Goal: Information Seeking & Learning: Find specific fact

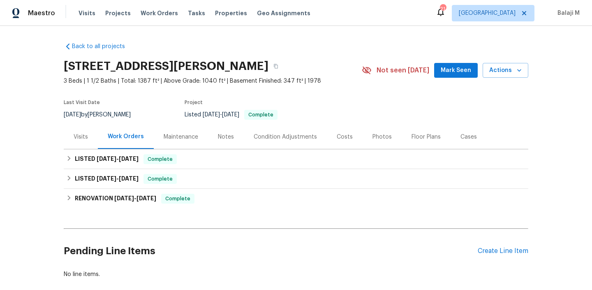
click at [189, 138] on div "Maintenance" at bounding box center [181, 137] width 35 height 8
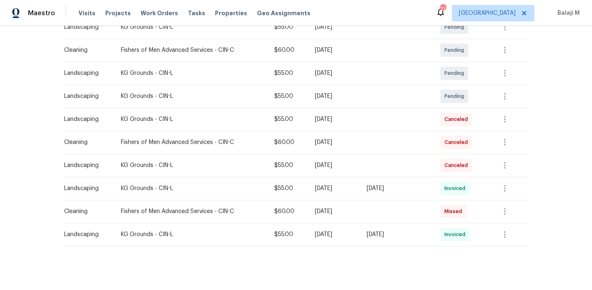
scroll to position [182, 0]
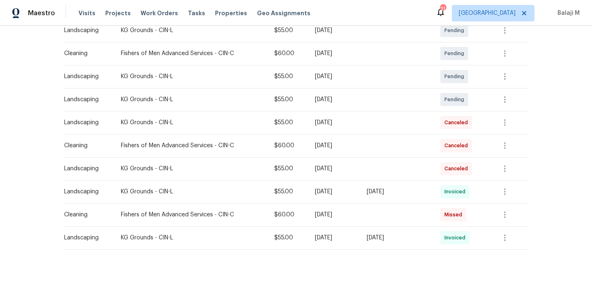
click at [439, 137] on td "Canceled" at bounding box center [460, 145] width 55 height 23
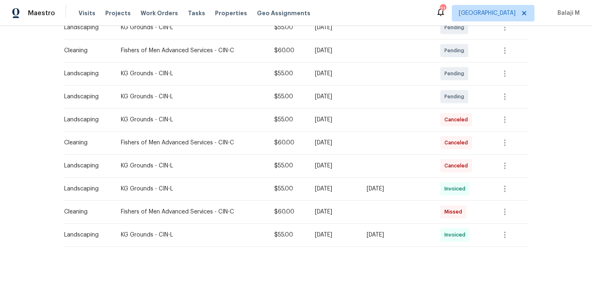
scroll to position [187, 0]
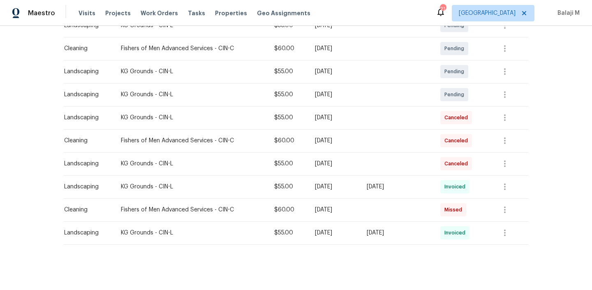
click at [346, 166] on div "Mon, Sep 22 2025" at bounding box center [334, 163] width 39 height 8
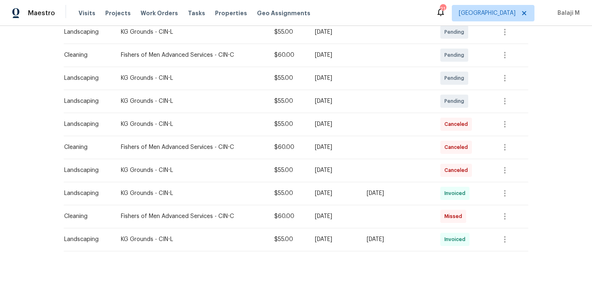
scroll to position [180, 0]
drag, startPoint x: 113, startPoint y: 217, endPoint x: 209, endPoint y: 219, distance: 95.8
click at [209, 219] on td "Fishers of Men Advanced Services - CIN-C" at bounding box center [190, 216] width 153 height 23
copy div "Fishers of Men Advanced Services"
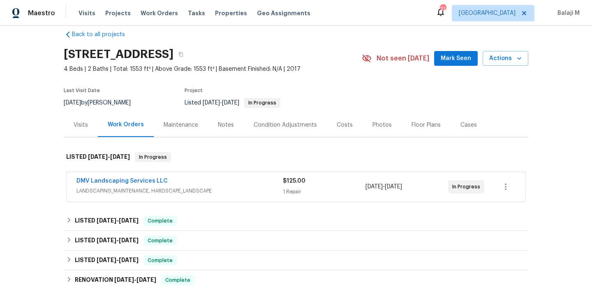
scroll to position [15, 0]
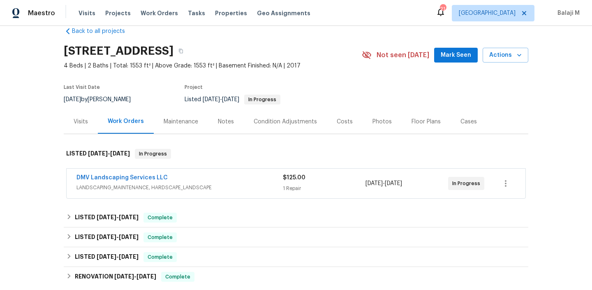
click at [181, 120] on div "Maintenance" at bounding box center [181, 122] width 35 height 8
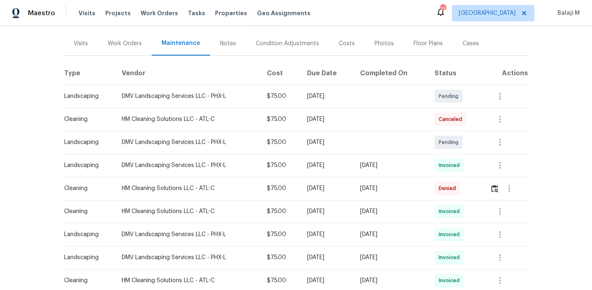
scroll to position [95, 0]
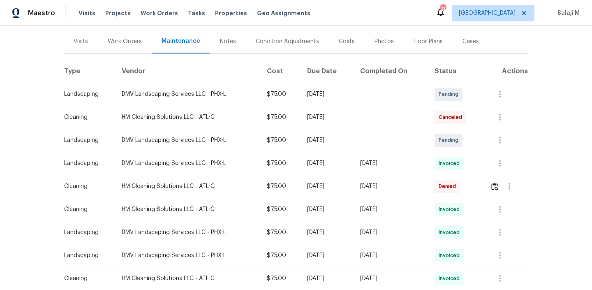
click at [375, 166] on div "Tue, Sep 30 2025" at bounding box center [391, 163] width 62 height 8
click at [428, 161] on td "Tue, Sep 30 2025" at bounding box center [390, 163] width 75 height 23
click at [406, 164] on div "Tue, Sep 30 2025" at bounding box center [391, 163] width 62 height 8
drag, startPoint x: 376, startPoint y: 161, endPoint x: 423, endPoint y: 164, distance: 46.9
click at [422, 164] on div "Tue, Sep 30 2025" at bounding box center [391, 163] width 62 height 8
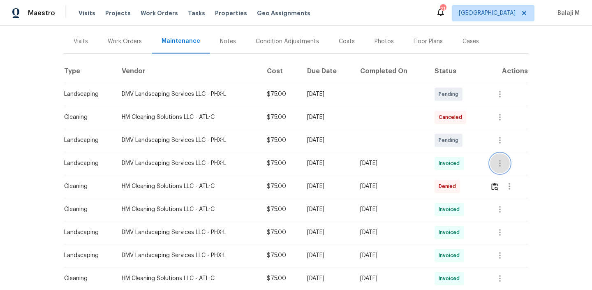
click at [496, 159] on icon "button" at bounding box center [500, 163] width 10 height 10
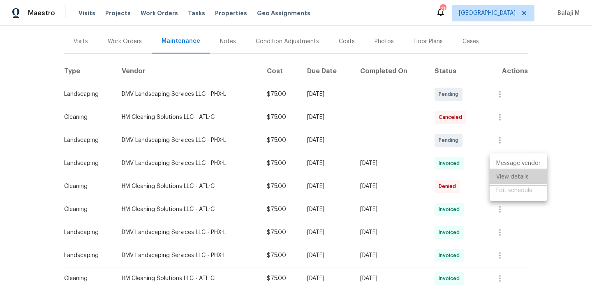
click at [497, 176] on li "View details" at bounding box center [518, 177] width 58 height 14
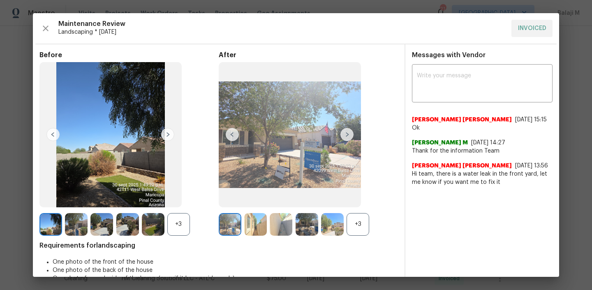
click at [353, 229] on div "+3" at bounding box center [357, 224] width 23 height 23
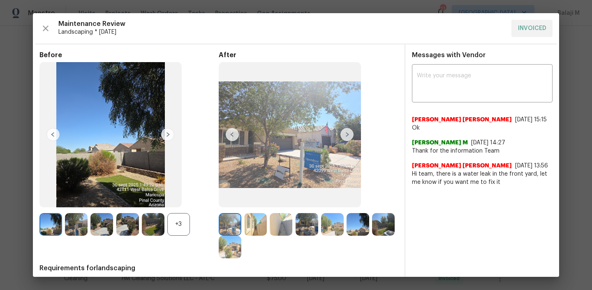
click at [344, 134] on img at bounding box center [346, 134] width 13 height 13
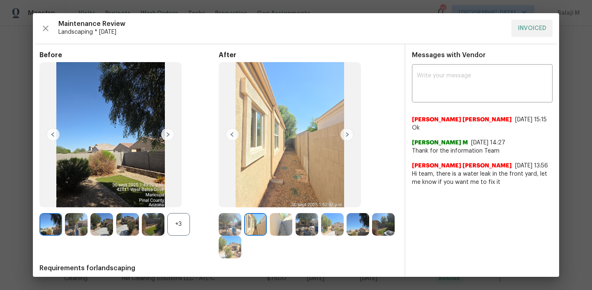
click at [254, 219] on img at bounding box center [255, 224] width 23 height 23
click at [346, 134] on img at bounding box center [346, 134] width 13 height 13
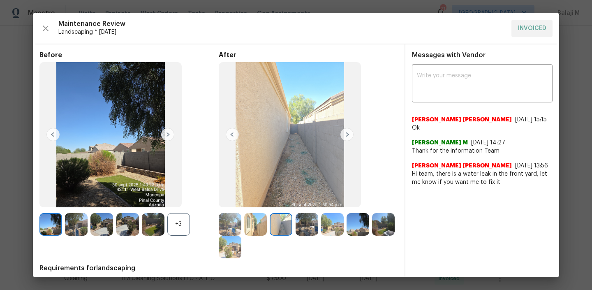
click at [346, 134] on img at bounding box center [346, 134] width 13 height 13
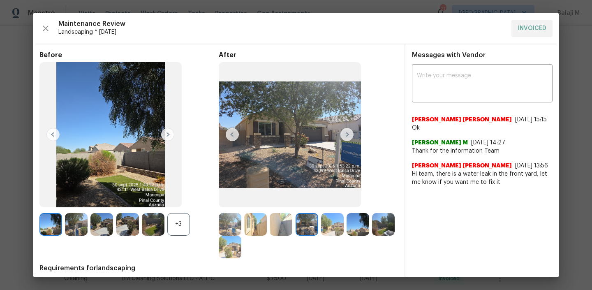
click at [323, 223] on img at bounding box center [332, 224] width 23 height 23
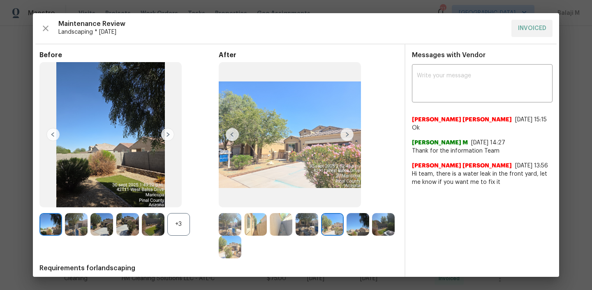
click at [351, 228] on img at bounding box center [357, 224] width 23 height 23
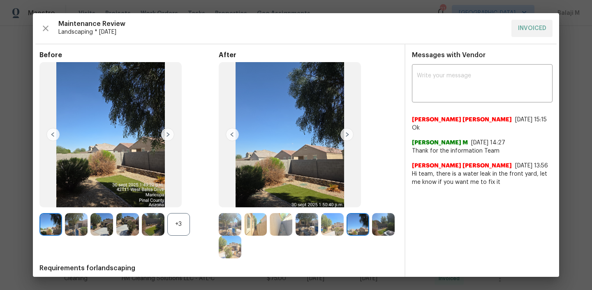
click at [351, 228] on img at bounding box center [357, 224] width 23 height 23
click at [241, 247] on img at bounding box center [230, 246] width 23 height 23
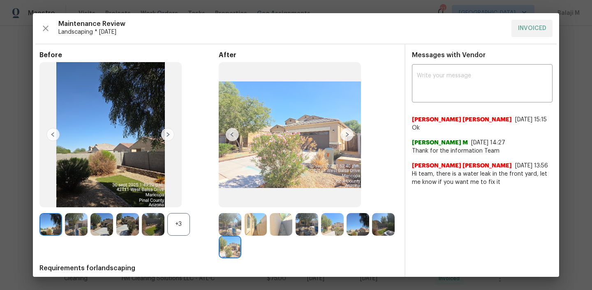
click at [241, 247] on img at bounding box center [230, 246] width 23 height 23
click at [372, 235] on img at bounding box center [383, 224] width 23 height 23
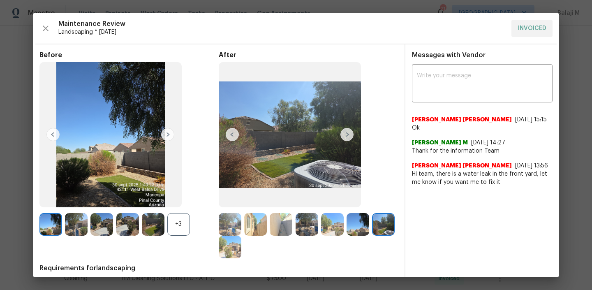
click at [372, 235] on img at bounding box center [383, 224] width 23 height 23
click at [227, 228] on img at bounding box center [230, 224] width 23 height 23
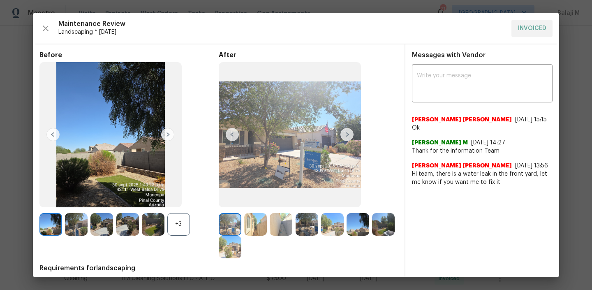
scroll to position [6, 0]
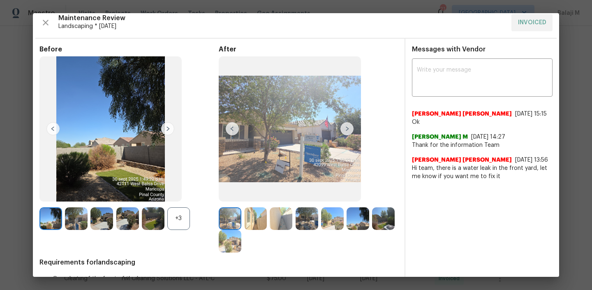
click at [253, 222] on img at bounding box center [255, 218] width 23 height 23
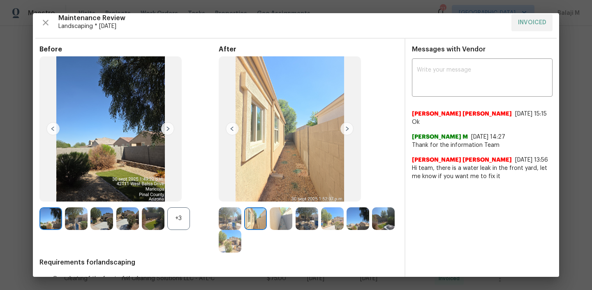
click at [273, 219] on img at bounding box center [281, 218] width 23 height 23
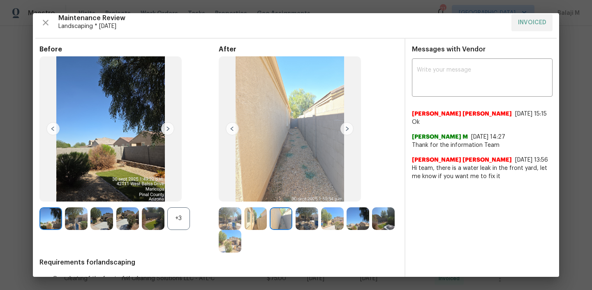
click at [288, 217] on img at bounding box center [281, 218] width 23 height 23
click at [296, 217] on img at bounding box center [306, 218] width 23 height 23
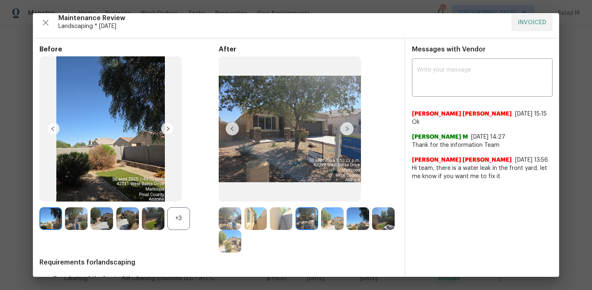
click at [302, 217] on img at bounding box center [306, 218] width 23 height 23
click at [326, 223] on img at bounding box center [332, 218] width 23 height 23
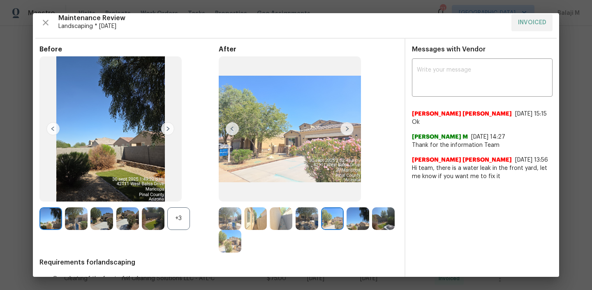
click at [351, 222] on img at bounding box center [357, 218] width 23 height 23
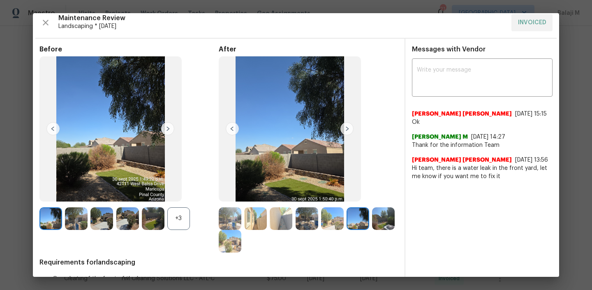
click at [332, 222] on img at bounding box center [332, 218] width 23 height 23
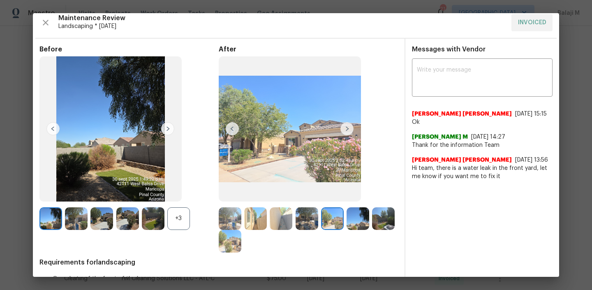
click at [372, 230] on div at bounding box center [384, 218] width 25 height 23
click at [241, 242] on img at bounding box center [230, 241] width 23 height 23
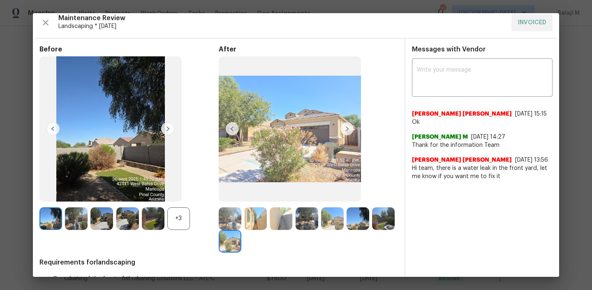
click at [241, 244] on img at bounding box center [230, 241] width 23 height 23
click at [372, 230] on img at bounding box center [383, 218] width 23 height 23
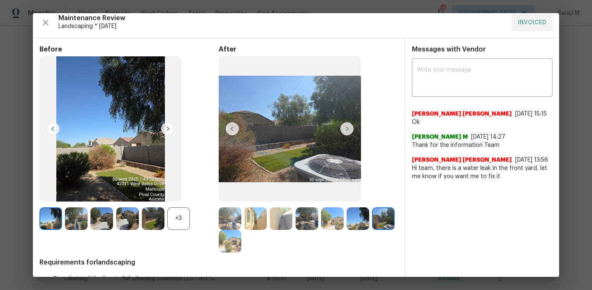
click at [241, 244] on img at bounding box center [230, 241] width 23 height 23
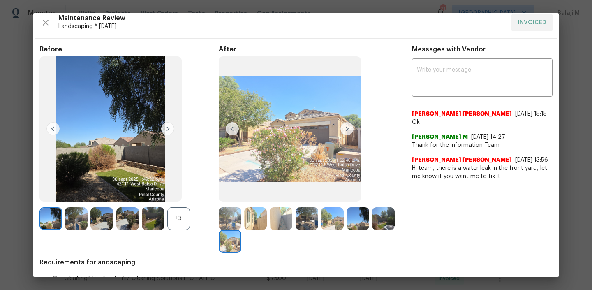
click at [241, 244] on img at bounding box center [230, 241] width 23 height 23
click at [372, 230] on img at bounding box center [383, 218] width 23 height 23
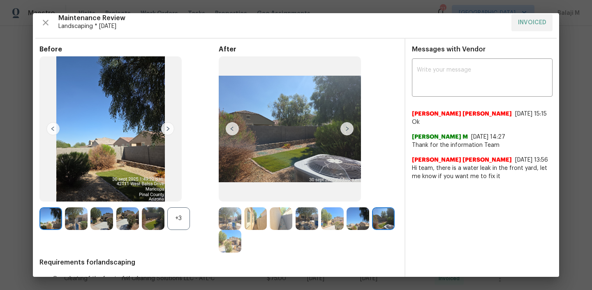
click at [353, 221] on img at bounding box center [357, 218] width 23 height 23
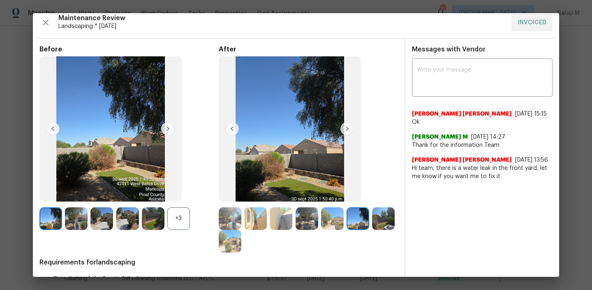
click at [340, 221] on img at bounding box center [332, 218] width 23 height 23
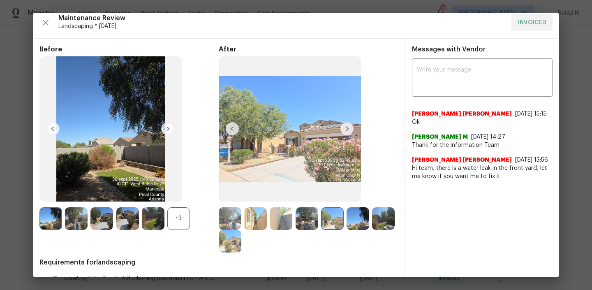
click at [361, 221] on img at bounding box center [357, 218] width 23 height 23
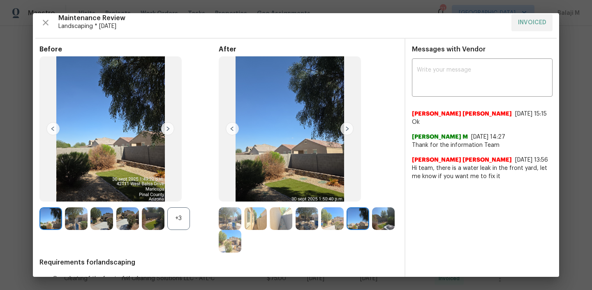
click at [372, 230] on img at bounding box center [383, 218] width 23 height 23
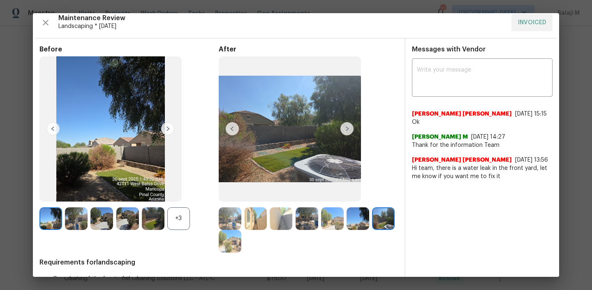
click at [241, 244] on img at bounding box center [230, 241] width 23 height 23
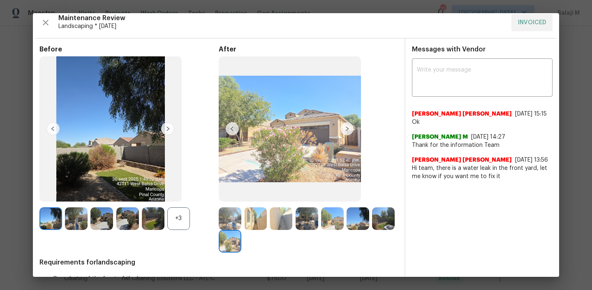
click at [372, 230] on img at bounding box center [383, 218] width 23 height 23
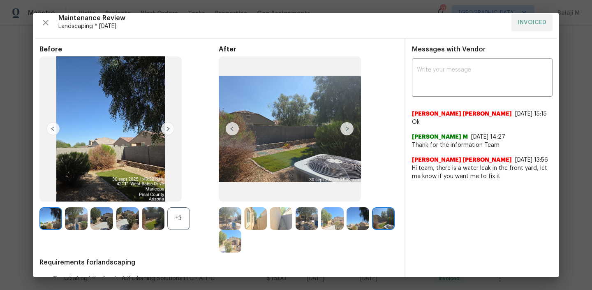
click at [241, 245] on img at bounding box center [230, 241] width 23 height 23
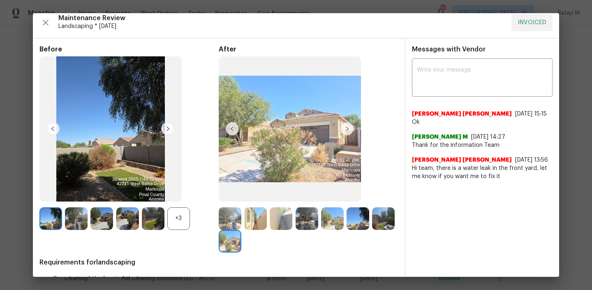
click at [372, 230] on img at bounding box center [383, 218] width 23 height 23
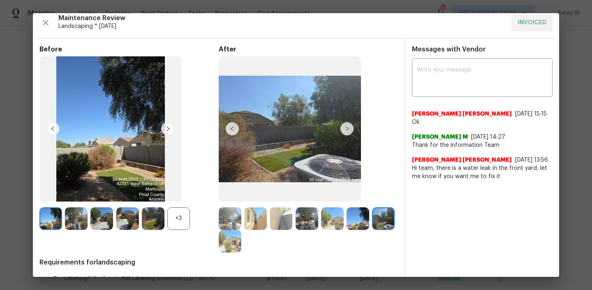
click at [372, 230] on img at bounding box center [383, 218] width 23 height 23
click at [346, 221] on img at bounding box center [357, 218] width 23 height 23
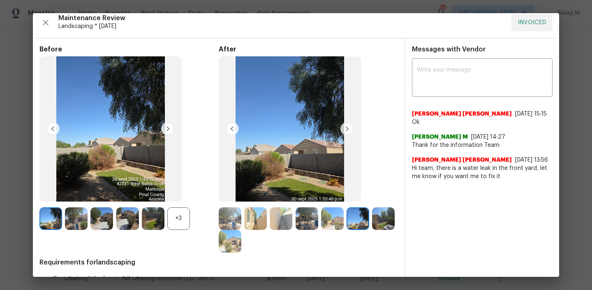
click at [334, 220] on img at bounding box center [332, 218] width 23 height 23
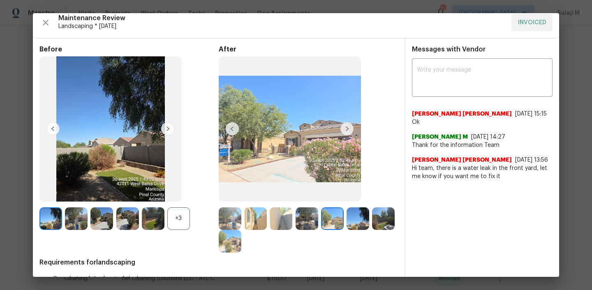
click at [229, 211] on img at bounding box center [230, 218] width 23 height 23
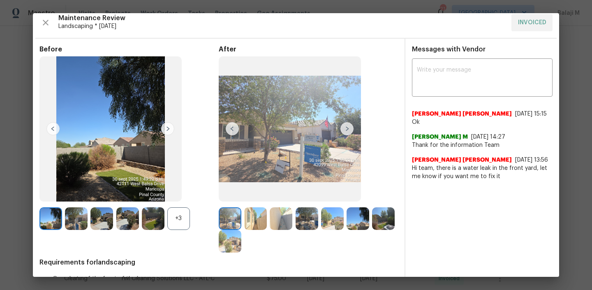
click at [312, 134] on img at bounding box center [290, 128] width 142 height 145
click at [344, 131] on img at bounding box center [346, 128] width 13 height 13
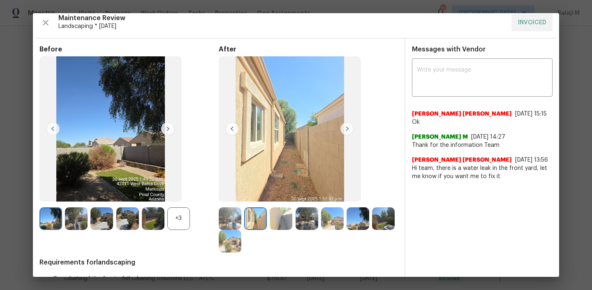
click at [344, 131] on img at bounding box center [346, 128] width 13 height 13
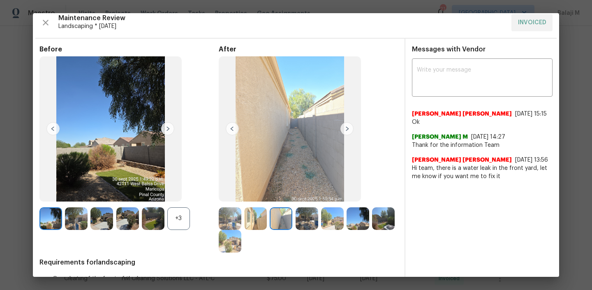
click at [344, 131] on img at bounding box center [346, 128] width 13 height 13
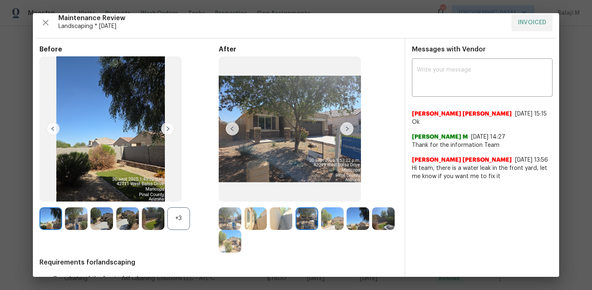
click at [344, 125] on img at bounding box center [346, 128] width 13 height 13
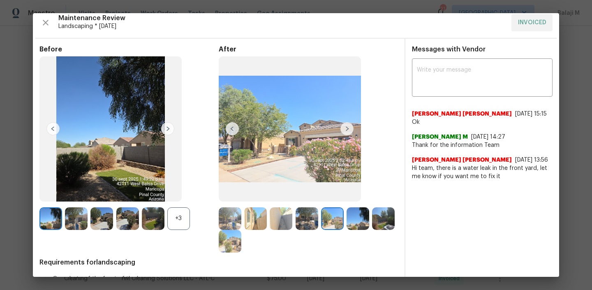
click at [306, 220] on img at bounding box center [306, 218] width 23 height 23
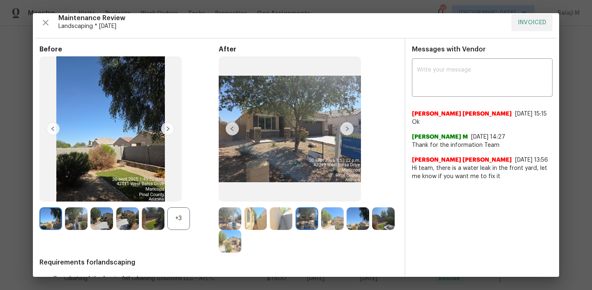
click at [328, 217] on img at bounding box center [332, 218] width 23 height 23
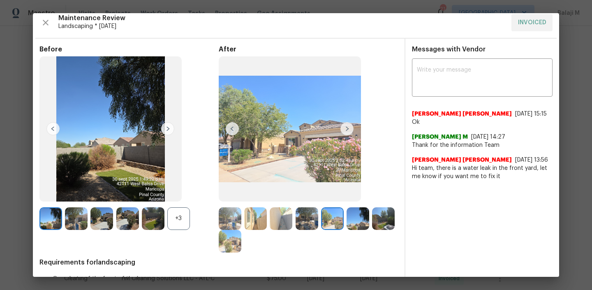
click at [352, 223] on img at bounding box center [357, 218] width 23 height 23
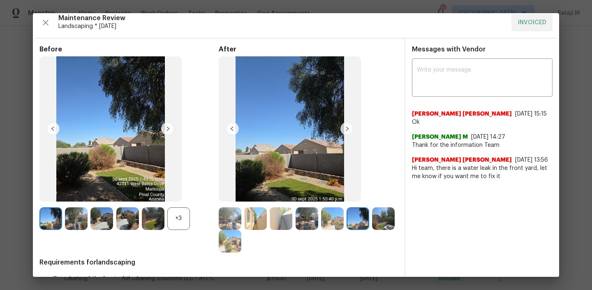
click at [372, 230] on img at bounding box center [383, 218] width 23 height 23
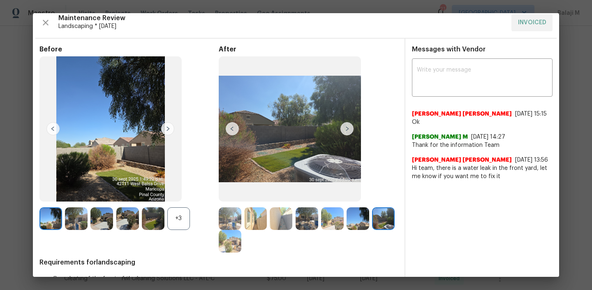
click at [241, 240] on img at bounding box center [230, 241] width 23 height 23
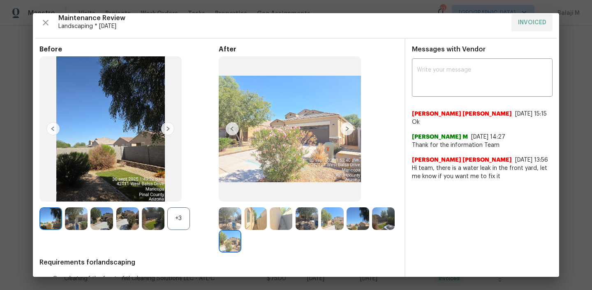
click at [372, 230] on div at bounding box center [384, 218] width 25 height 23
click at [372, 230] on img at bounding box center [383, 218] width 23 height 23
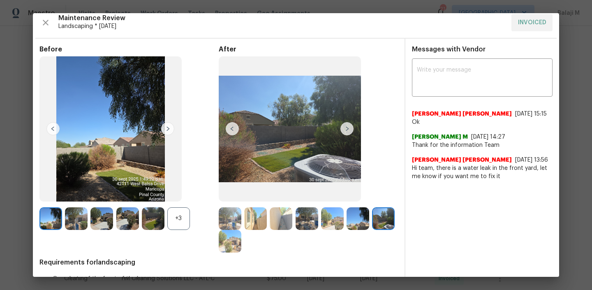
click at [241, 244] on img at bounding box center [230, 241] width 23 height 23
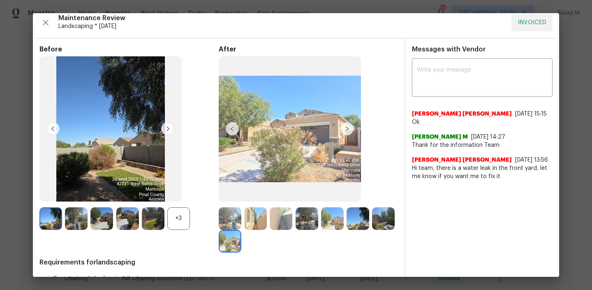
click at [372, 230] on img at bounding box center [383, 218] width 23 height 23
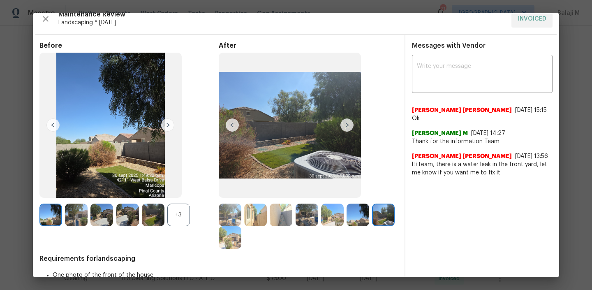
scroll to position [0, 0]
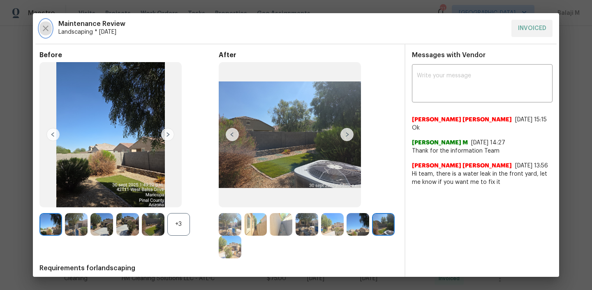
click at [46, 29] on icon "button" at bounding box center [46, 28] width 10 height 10
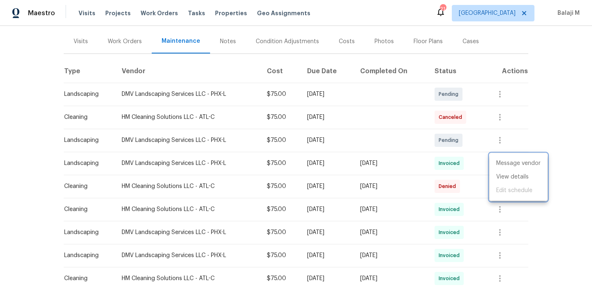
click at [164, 43] on div at bounding box center [296, 145] width 592 height 290
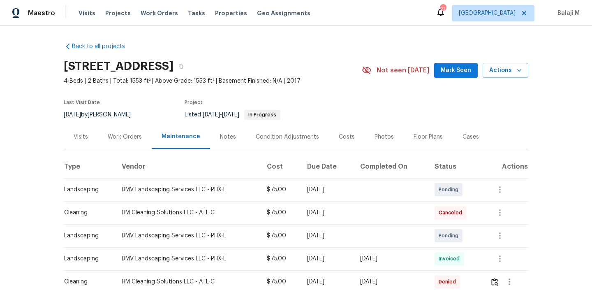
click at [115, 138] on div "Work Orders" at bounding box center [125, 137] width 34 height 8
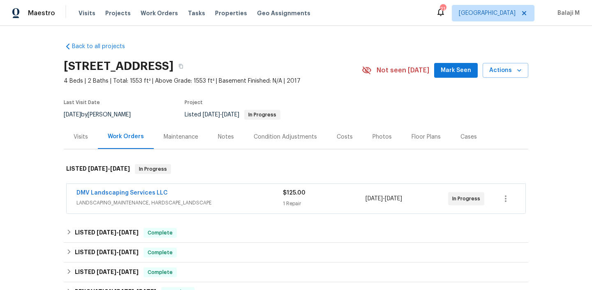
click at [75, 139] on div "Visits" at bounding box center [81, 137] width 14 height 8
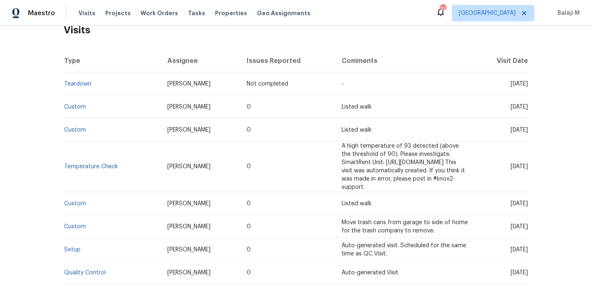
scroll to position [136, 0]
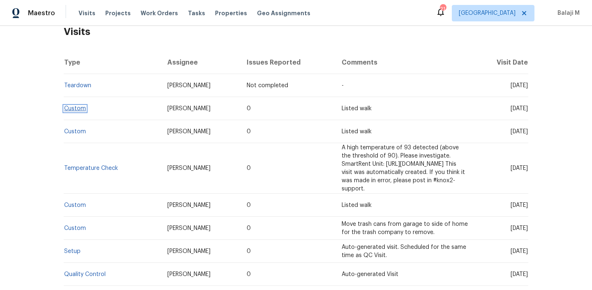
click at [74, 110] on link "Custom" at bounding box center [75, 109] width 22 height 6
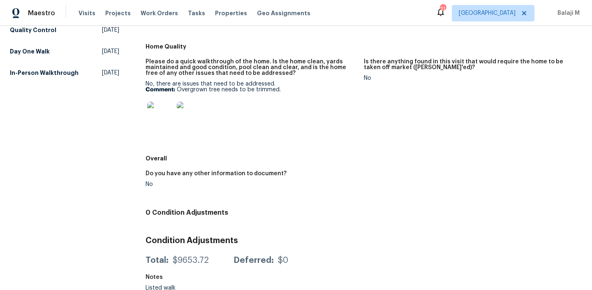
scroll to position [234, 0]
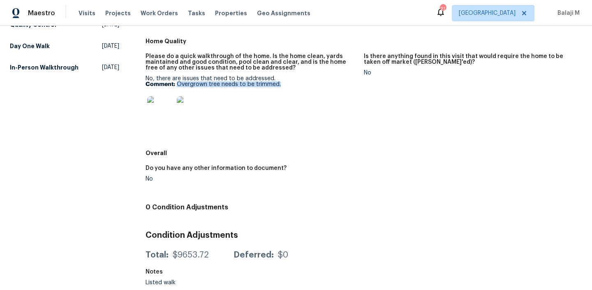
drag, startPoint x: 176, startPoint y: 84, endPoint x: 337, endPoint y: 82, distance: 161.1
click at [337, 83] on p "Comment: Overgrown tree needs to be trimmed." at bounding box center [251, 84] width 212 height 6
drag, startPoint x: 208, startPoint y: 77, endPoint x: 274, endPoint y: 80, distance: 66.6
click at [274, 80] on div "No, there are issues that need to be addressed. Comment: Overgrown tree needs t…" at bounding box center [251, 102] width 212 height 52
drag, startPoint x: 146, startPoint y: 79, endPoint x: 293, endPoint y: 80, distance: 146.3
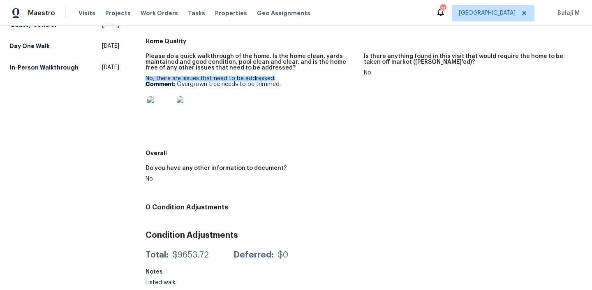
click at [293, 80] on div "No, there are issues that need to be addressed. Comment: Overgrown tree needs t…" at bounding box center [251, 102] width 212 height 52
drag, startPoint x: 183, startPoint y: 84, endPoint x: 309, endPoint y: 84, distance: 125.7
click at [309, 85] on p "Comment: Overgrown tree needs to be trimmed." at bounding box center [251, 84] width 212 height 6
drag, startPoint x: 175, startPoint y: 83, endPoint x: 323, endPoint y: 97, distance: 149.0
click at [323, 98] on div "No, there are issues that need to be addressed. Comment: Overgrown tree needs t…" at bounding box center [251, 102] width 212 height 52
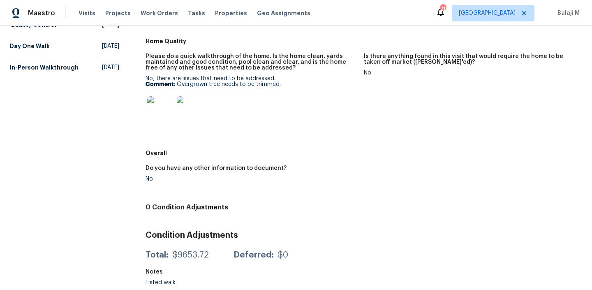
click at [262, 95] on div at bounding box center [251, 109] width 212 height 36
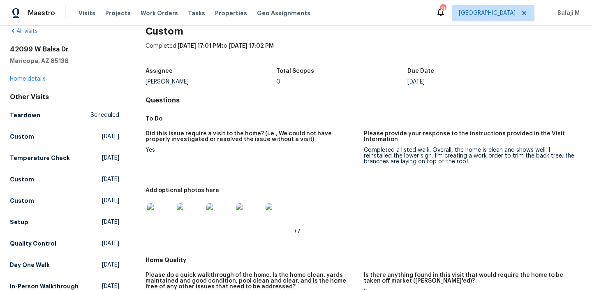
scroll to position [17, 0]
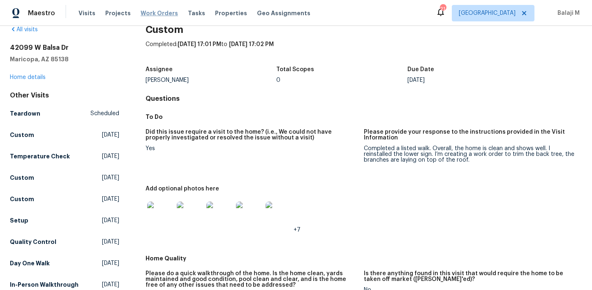
click at [164, 13] on span "Work Orders" at bounding box center [159, 13] width 37 height 8
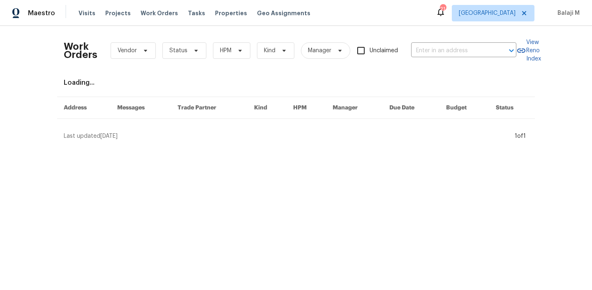
click at [78, 18] on div "Visits Projects Work Orders Tasks Properties Geo Assignments" at bounding box center [199, 13] width 242 height 16
click at [80, 14] on span "Visits" at bounding box center [86, 13] width 17 height 8
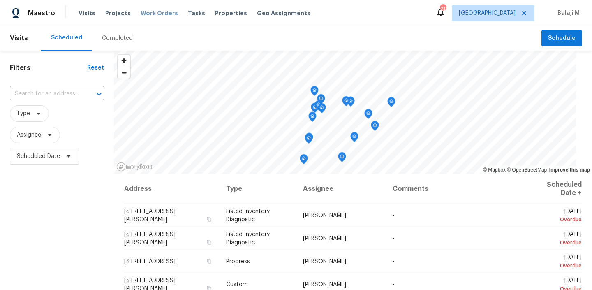
click at [148, 16] on span "Work Orders" at bounding box center [159, 13] width 37 height 8
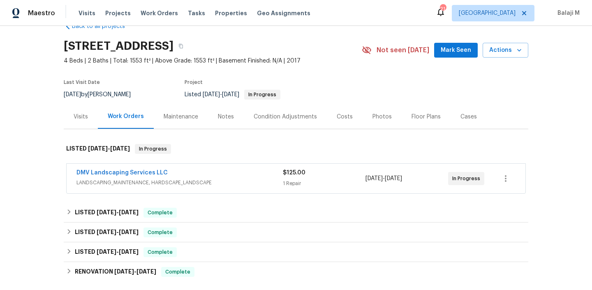
scroll to position [37, 0]
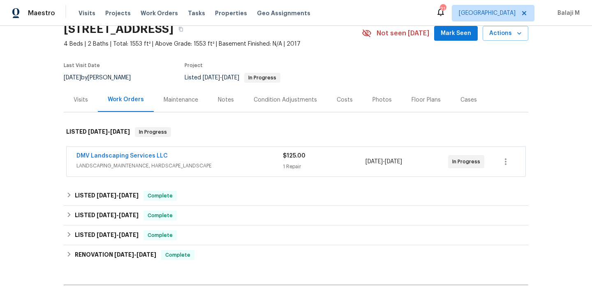
click at [190, 174] on div "DMV Landscaping Services LLC LANDSCAPING_MAINTENANCE, HARDSCAPE_LANDSCAPE $125.…" at bounding box center [296, 162] width 459 height 30
click at [190, 161] on div "DMV Landscaping Services LLC" at bounding box center [179, 157] width 206 height 10
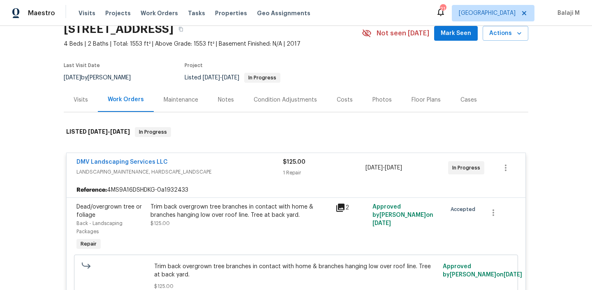
scroll to position [101, 0]
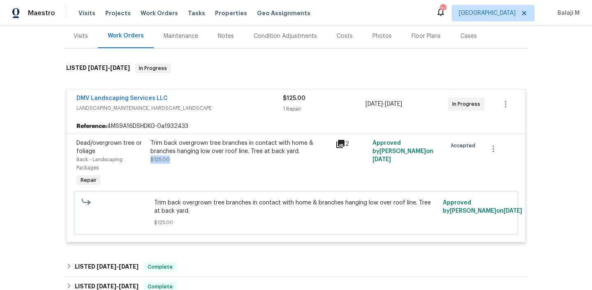
drag, startPoint x: 147, startPoint y: 159, endPoint x: 172, endPoint y: 159, distance: 25.1
click at [172, 159] on div "Trim back overgrown tree branches in contact with home & branches hanging low o…" at bounding box center [240, 151] width 180 height 25
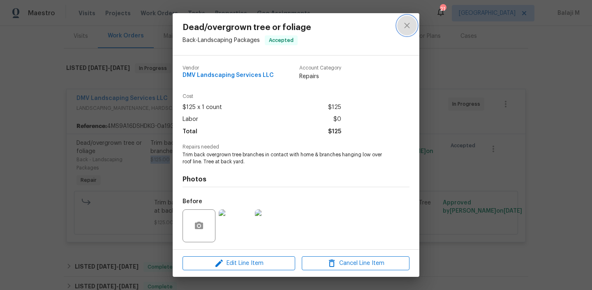
click at [407, 28] on icon "close" at bounding box center [407, 26] width 10 height 10
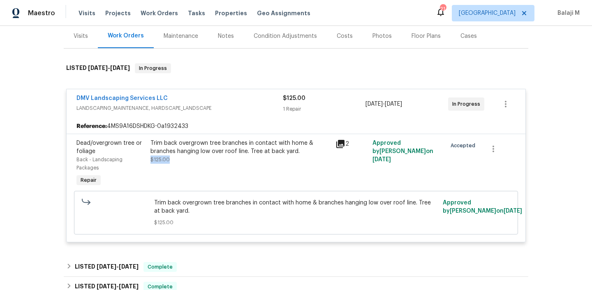
scroll to position [114, 0]
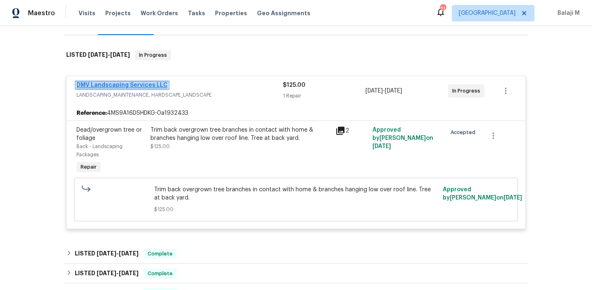
copy link "DMV Landscaping Services LLC"
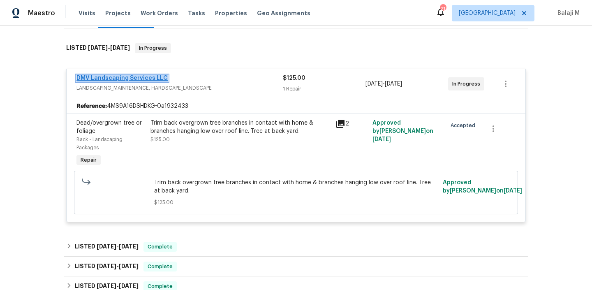
copy link "DMV Landscaping Services LLC"
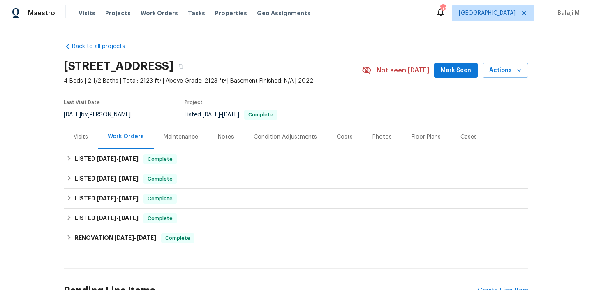
click at [182, 136] on div "Maintenance" at bounding box center [181, 137] width 35 height 8
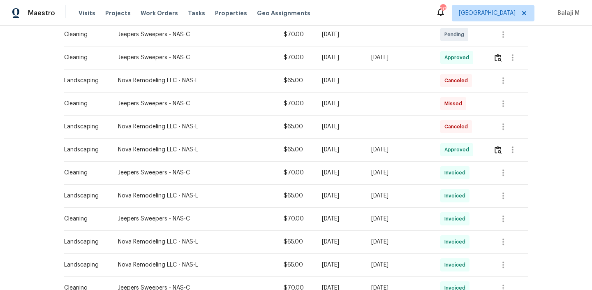
scroll to position [180, 0]
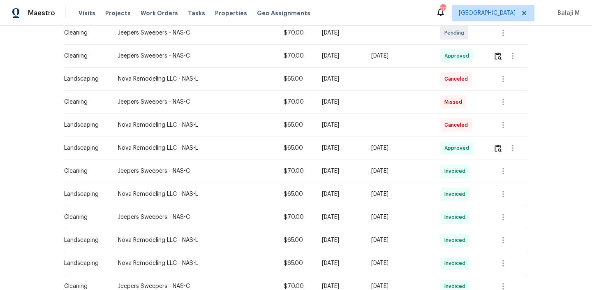
drag, startPoint x: 392, startPoint y: 171, endPoint x: 414, endPoint y: 171, distance: 21.8
click at [414, 171] on div "Thu, Oct 02 2025" at bounding box center [399, 171] width 56 height 8
click at [389, 108] on td at bounding box center [398, 101] width 69 height 23
click at [441, 103] on div "Missed" at bounding box center [453, 101] width 26 height 13
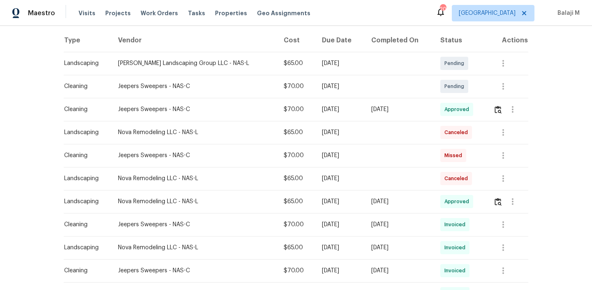
scroll to position [127, 0]
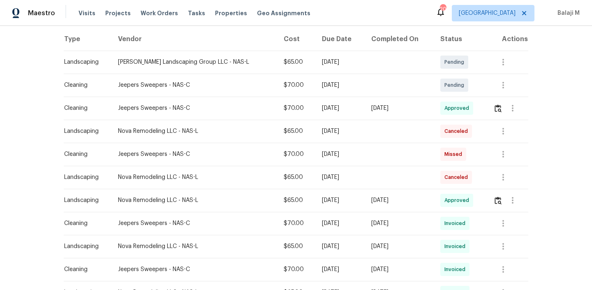
click at [322, 156] on div "Fri, Oct 17 2025" at bounding box center [340, 154] width 36 height 8
drag, startPoint x: 297, startPoint y: 156, endPoint x: 341, endPoint y: 156, distance: 44.0
click at [341, 156] on div "Fri, Oct 17 2025" at bounding box center [340, 154] width 36 height 8
drag, startPoint x: 423, startPoint y: 158, endPoint x: 464, endPoint y: 157, distance: 40.7
click at [464, 157] on tr "Cleaning Jeepers Sweepers - NAS-C $70.00 Fri, Oct 17 2025 Missed" at bounding box center [296, 154] width 464 height 23
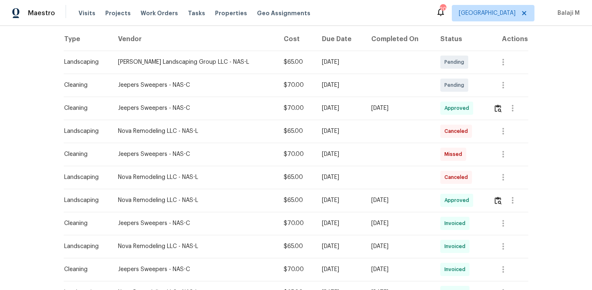
drag, startPoint x: 297, startPoint y: 108, endPoint x: 330, endPoint y: 108, distance: 32.0
click at [337, 108] on div "Thu, Oct 09 2025" at bounding box center [340, 108] width 36 height 8
drag, startPoint x: 360, startPoint y: 108, endPoint x: 415, endPoint y: 106, distance: 54.3
click at [415, 107] on tr "Cleaning Jeepers Sweepers - NAS-C $70.00 Thu, Oct 09 2025 Wed, Oct 08 2025 Appr…" at bounding box center [296, 108] width 464 height 23
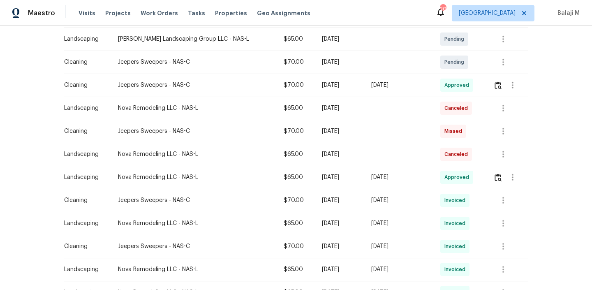
scroll to position [153, 0]
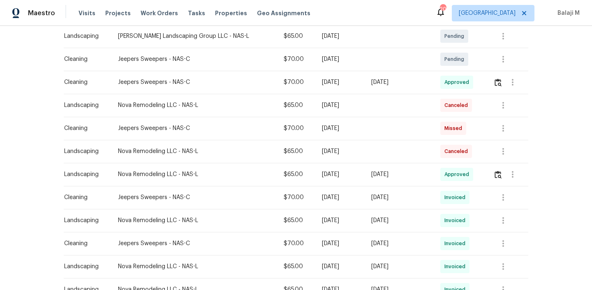
click at [379, 94] on td at bounding box center [398, 105] width 69 height 23
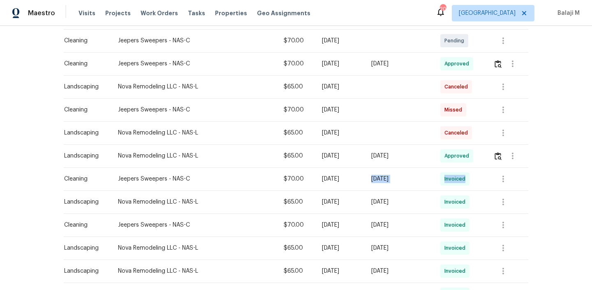
drag, startPoint x: 367, startPoint y: 181, endPoint x: 439, endPoint y: 182, distance: 72.3
click at [439, 182] on tr "Cleaning Jeepers Sweepers - NAS-C $70.00 Fri, Oct 03 2025 Thu, Oct 02 2025 Invo…" at bounding box center [296, 178] width 464 height 23
click at [411, 178] on div "Thu, Oct 02 2025" at bounding box center [399, 179] width 56 height 8
drag, startPoint x: 396, startPoint y: 178, endPoint x: 392, endPoint y: 175, distance: 5.6
click at [392, 175] on div "Thu, Oct 02 2025" at bounding box center [399, 179] width 56 height 8
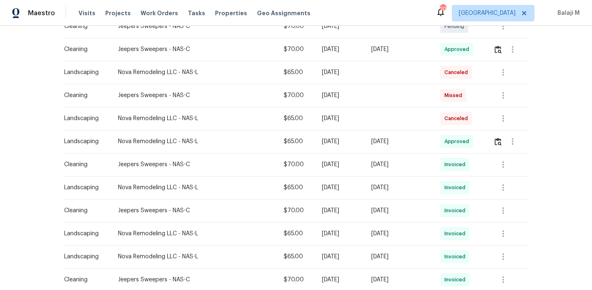
scroll to position [186, 0]
drag, startPoint x: 322, startPoint y: 166, endPoint x: 353, endPoint y: 166, distance: 31.6
click at [353, 166] on div "Fri, Oct 03 2025" at bounding box center [340, 165] width 36 height 8
click at [392, 170] on td "Thu, Oct 02 2025" at bounding box center [398, 164] width 69 height 23
click at [502, 164] on icon "button" at bounding box center [503, 164] width 2 height 7
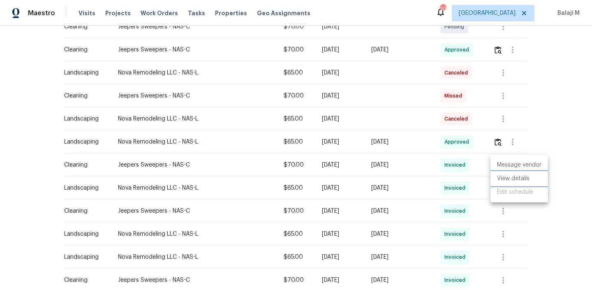
click at [500, 179] on li "View details" at bounding box center [519, 179] width 58 height 14
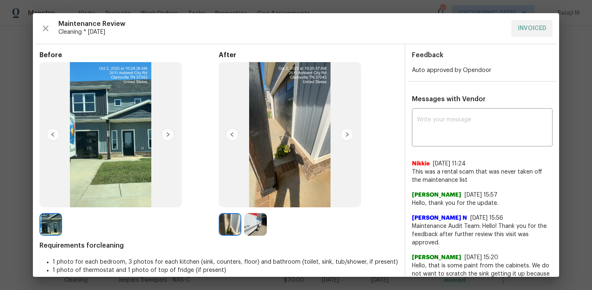
click at [223, 232] on img at bounding box center [230, 224] width 23 height 23
click at [225, 232] on img at bounding box center [230, 224] width 23 height 23
click at [246, 226] on img at bounding box center [255, 224] width 23 height 23
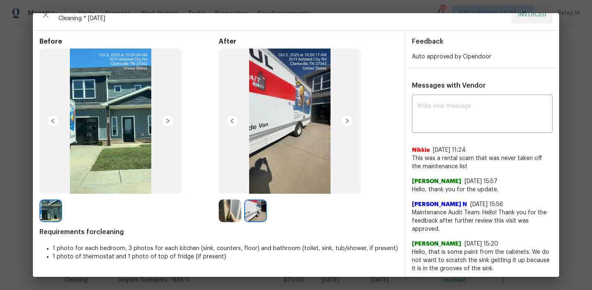
scroll to position [0, 0]
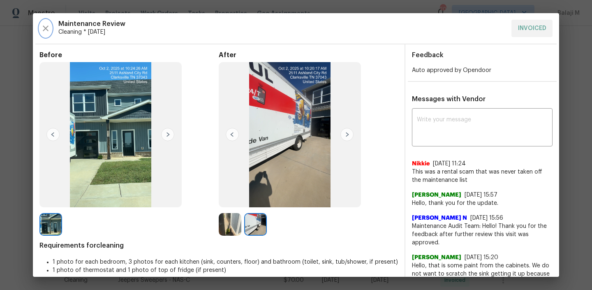
click at [46, 30] on icon "button" at bounding box center [46, 28] width 10 height 10
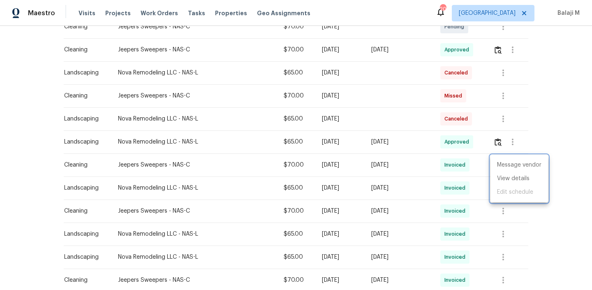
click at [373, 122] on div at bounding box center [296, 145] width 592 height 290
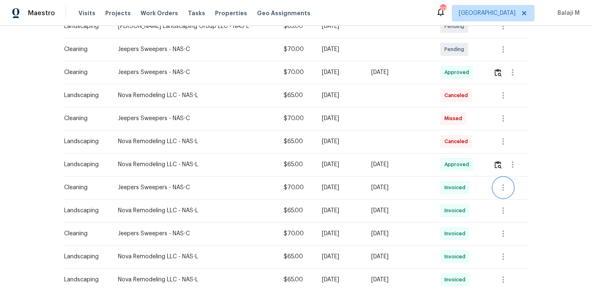
scroll to position [162, 0]
click at [511, 74] on icon "button" at bounding box center [512, 73] width 10 height 10
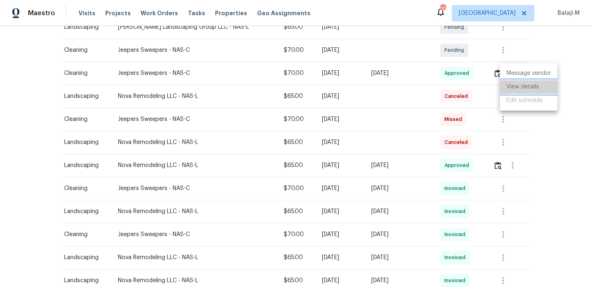
click at [510, 90] on li "View details" at bounding box center [529, 87] width 58 height 14
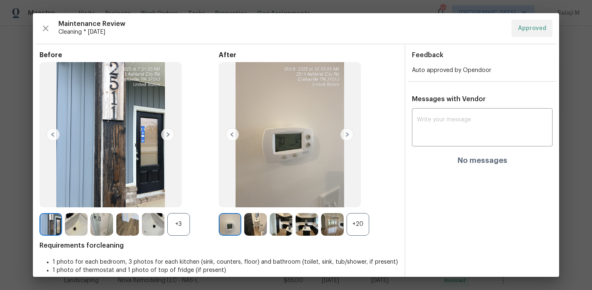
click at [357, 224] on div "+20" at bounding box center [357, 224] width 23 height 23
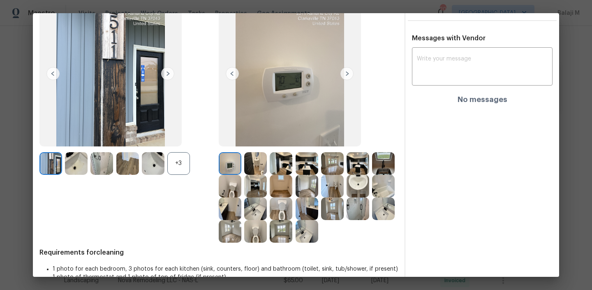
scroll to position [72, 0]
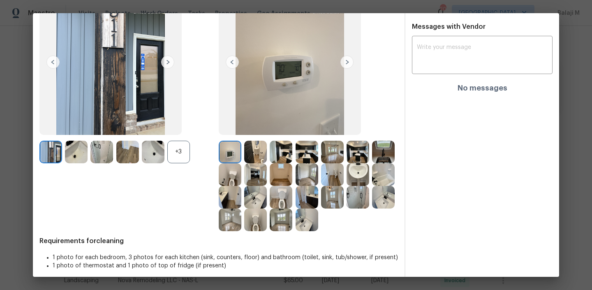
click at [255, 152] on img at bounding box center [255, 152] width 23 height 23
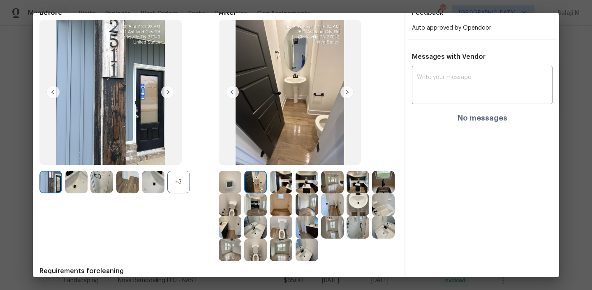
scroll to position [43, 0]
click at [246, 184] on img at bounding box center [255, 181] width 23 height 23
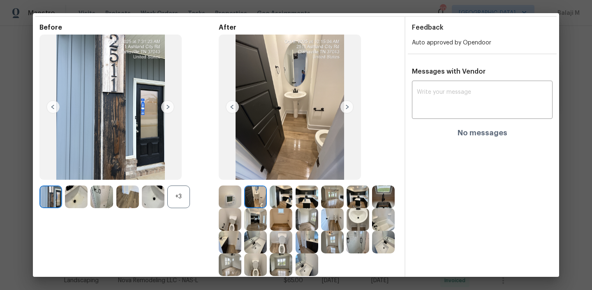
click at [281, 189] on img at bounding box center [281, 196] width 23 height 23
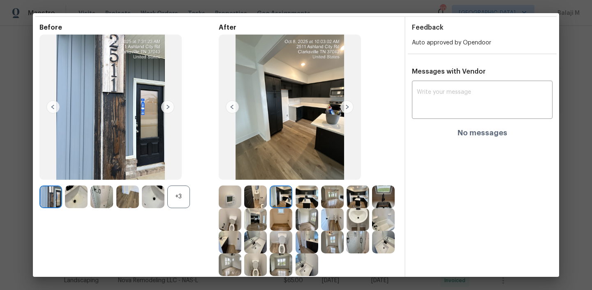
click at [299, 194] on img at bounding box center [306, 196] width 23 height 23
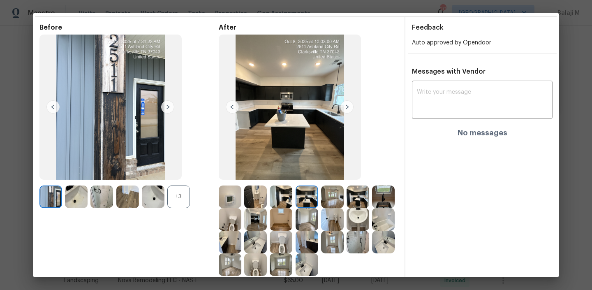
click at [299, 194] on img at bounding box center [306, 196] width 23 height 23
click at [331, 194] on img at bounding box center [332, 196] width 23 height 23
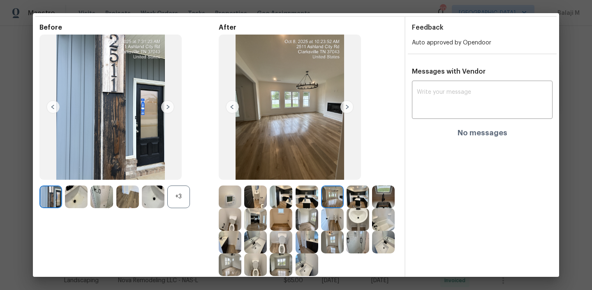
click at [362, 195] on img at bounding box center [357, 196] width 23 height 23
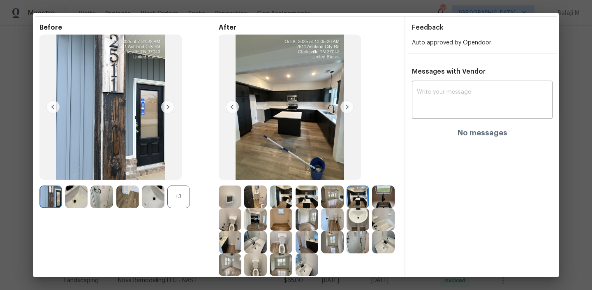
click at [372, 208] on img at bounding box center [383, 196] width 23 height 23
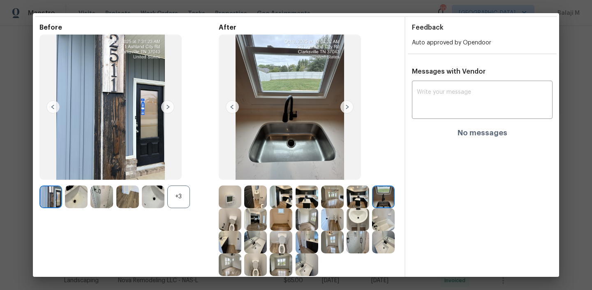
click at [372, 208] on img at bounding box center [383, 196] width 23 height 23
click at [241, 228] on img at bounding box center [230, 219] width 23 height 23
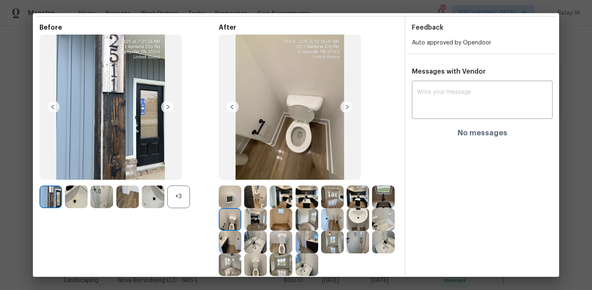
click at [267, 219] on img at bounding box center [255, 219] width 23 height 23
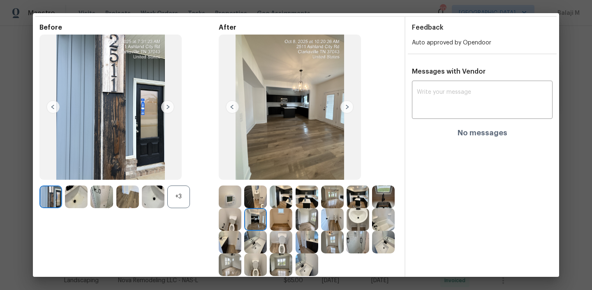
click at [267, 219] on img at bounding box center [255, 219] width 23 height 23
click at [292, 221] on img at bounding box center [281, 219] width 23 height 23
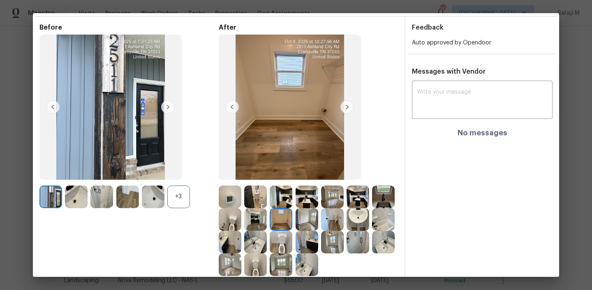
click at [292, 221] on img at bounding box center [281, 219] width 23 height 23
click at [318, 220] on img at bounding box center [306, 219] width 23 height 23
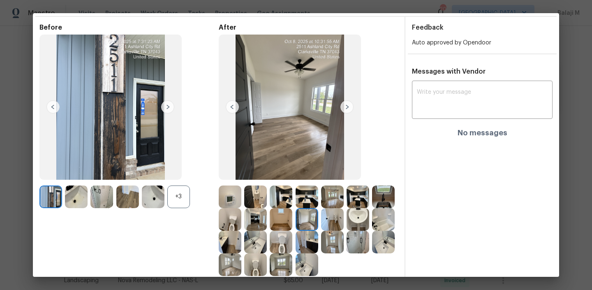
click at [346, 220] on div at bounding box center [333, 219] width 25 height 23
click at [344, 221] on img at bounding box center [332, 219] width 23 height 23
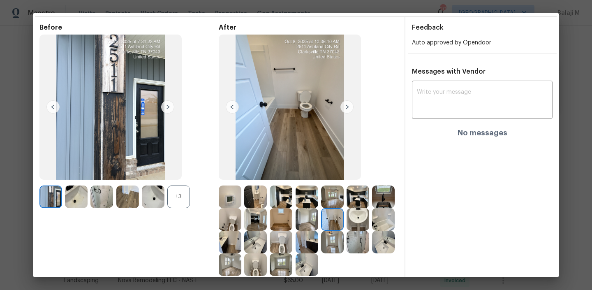
scroll to position [63, 0]
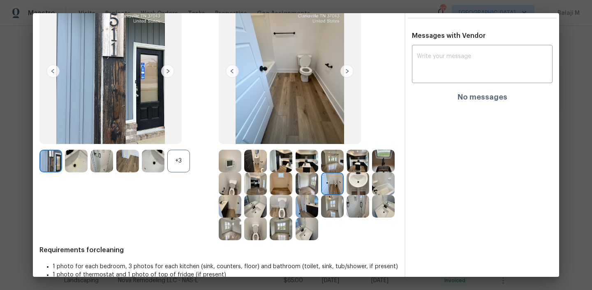
click at [346, 195] on img at bounding box center [357, 183] width 23 height 23
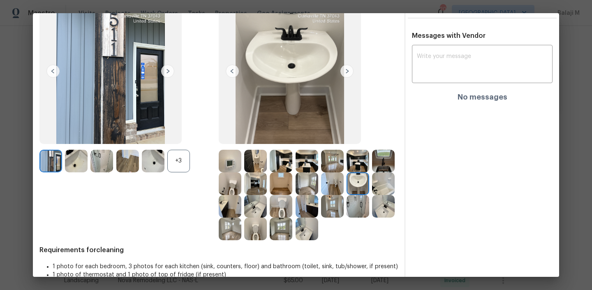
click at [372, 195] on img at bounding box center [383, 183] width 23 height 23
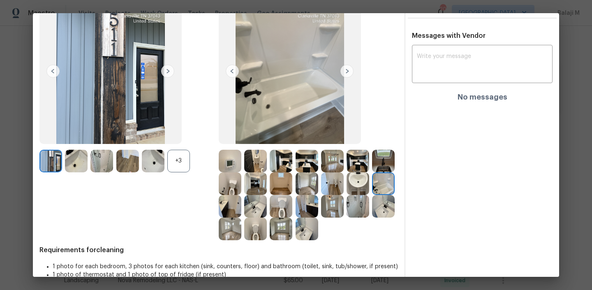
click at [241, 205] on img at bounding box center [230, 206] width 23 height 23
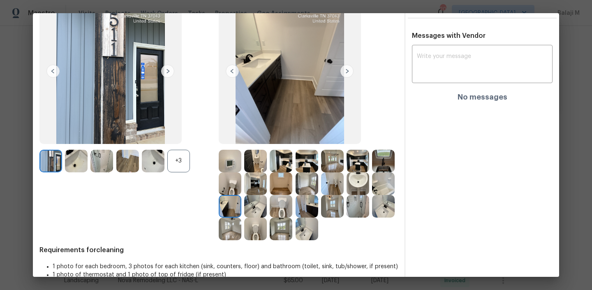
click at [267, 207] on img at bounding box center [255, 206] width 23 height 23
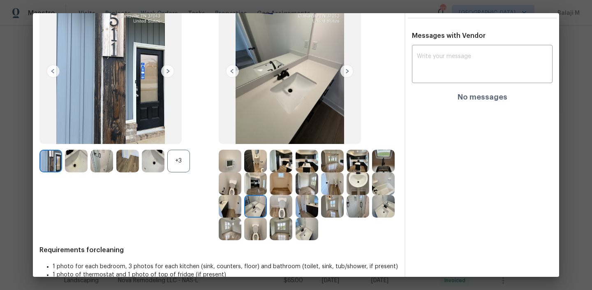
click at [267, 206] on img at bounding box center [255, 206] width 23 height 23
click at [267, 208] on img at bounding box center [255, 206] width 23 height 23
click at [292, 206] on img at bounding box center [281, 206] width 23 height 23
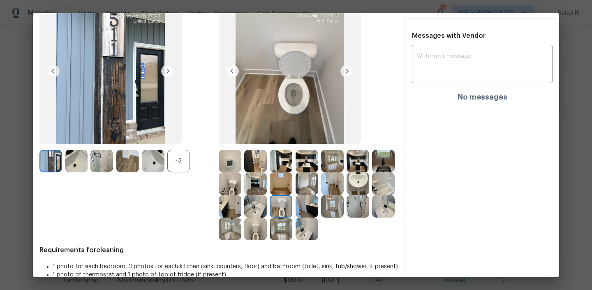
click at [318, 210] on img at bounding box center [306, 206] width 23 height 23
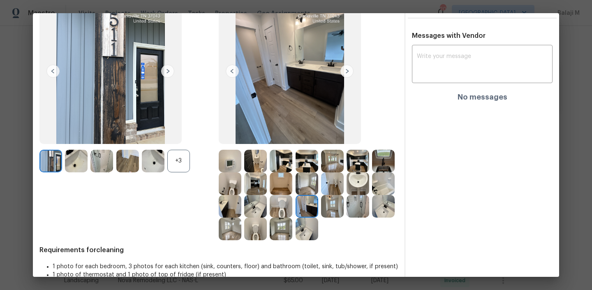
click at [318, 210] on img at bounding box center [306, 206] width 23 height 23
click at [321, 217] on img at bounding box center [332, 206] width 23 height 23
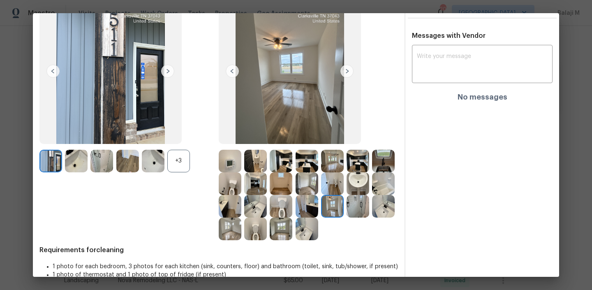
click at [321, 217] on img at bounding box center [332, 206] width 23 height 23
click at [346, 217] on img at bounding box center [357, 206] width 23 height 23
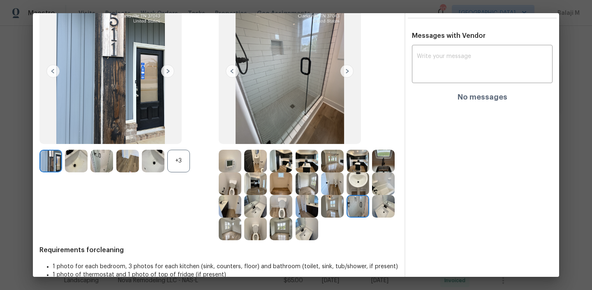
click at [346, 217] on img at bounding box center [357, 206] width 23 height 23
click at [372, 217] on img at bounding box center [383, 206] width 23 height 23
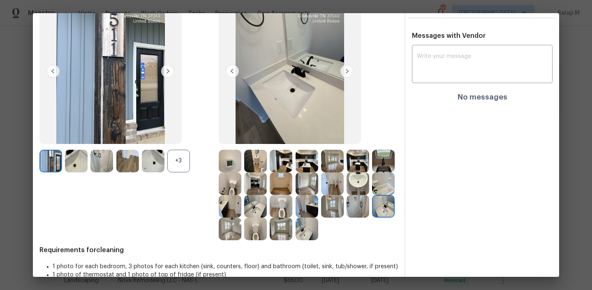
click at [241, 231] on img at bounding box center [230, 228] width 23 height 23
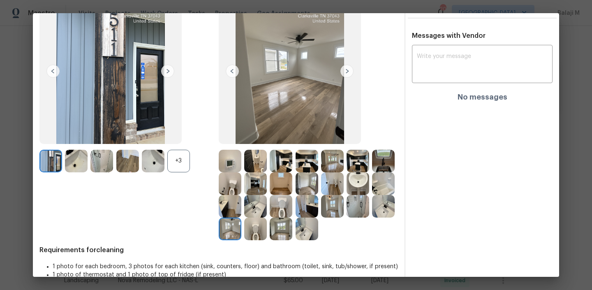
click at [241, 231] on img at bounding box center [230, 228] width 23 height 23
click at [267, 236] on img at bounding box center [255, 228] width 23 height 23
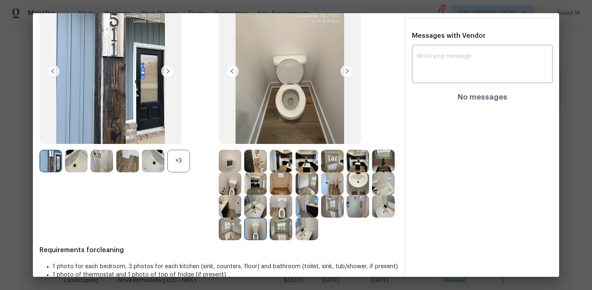
click at [292, 237] on img at bounding box center [281, 228] width 23 height 23
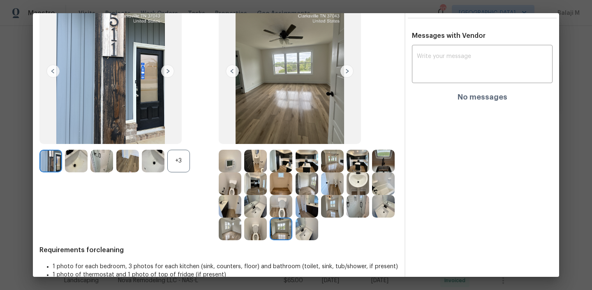
click at [267, 235] on img at bounding box center [255, 228] width 23 height 23
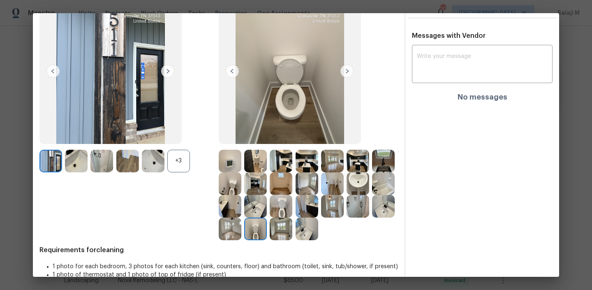
click at [295, 240] on img at bounding box center [306, 228] width 23 height 23
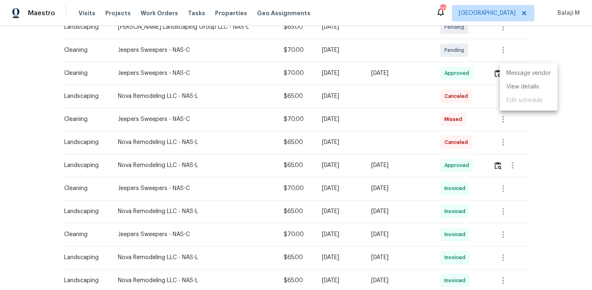
click at [357, 228] on div at bounding box center [296, 145] width 592 height 290
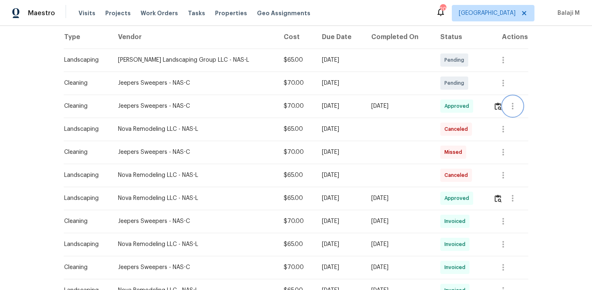
scroll to position [105, 0]
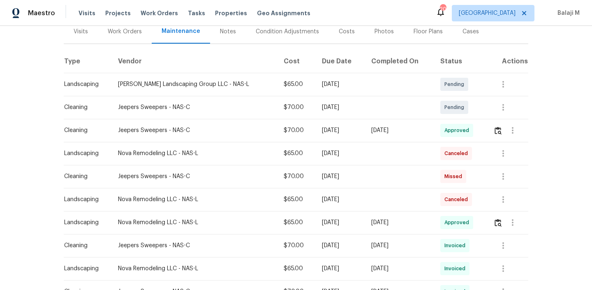
click at [315, 142] on td "Mon, Oct 13 2025" at bounding box center [339, 153] width 49 height 23
click at [494, 129] on img "button" at bounding box center [497, 131] width 7 height 8
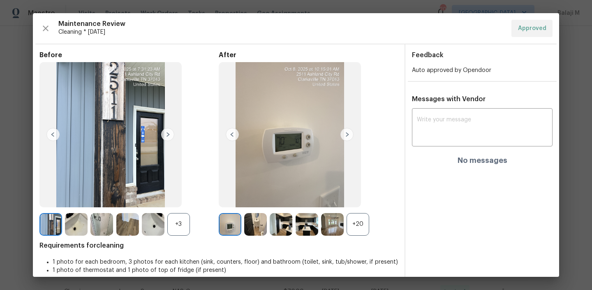
click at [345, 141] on img at bounding box center [290, 134] width 142 height 145
click at [46, 30] on icon "button" at bounding box center [46, 28] width 10 height 10
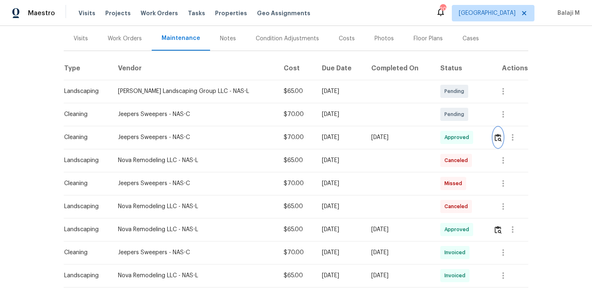
scroll to position [99, 0]
click at [367, 140] on td "Wed, Oct 08 2025" at bounding box center [398, 136] width 69 height 23
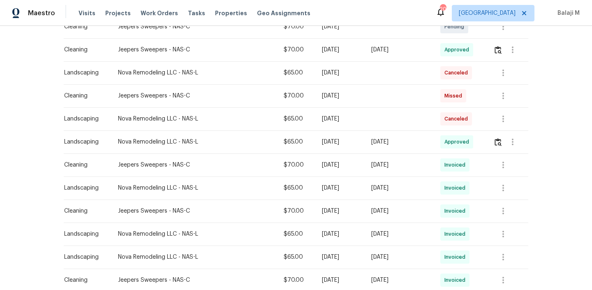
scroll to position [214, 0]
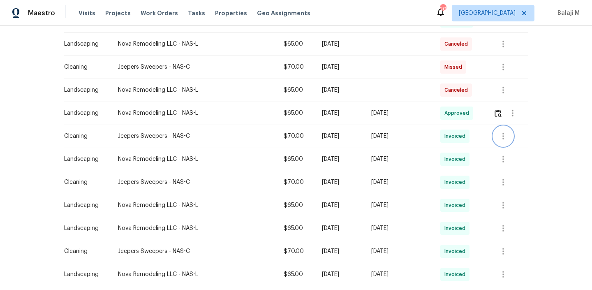
click at [502, 137] on icon "button" at bounding box center [503, 136] width 10 height 10
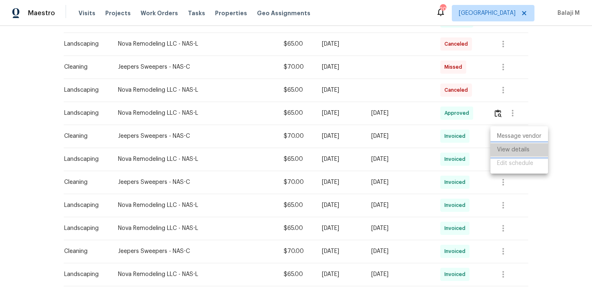
click at [505, 148] on li "View details" at bounding box center [519, 150] width 58 height 14
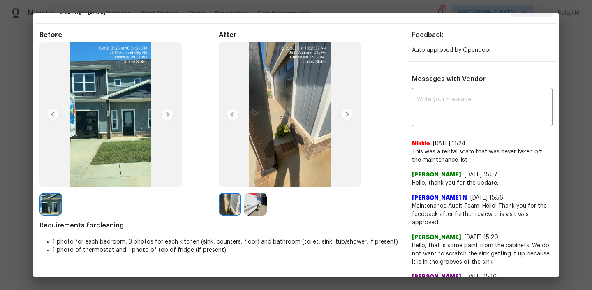
scroll to position [23, 0]
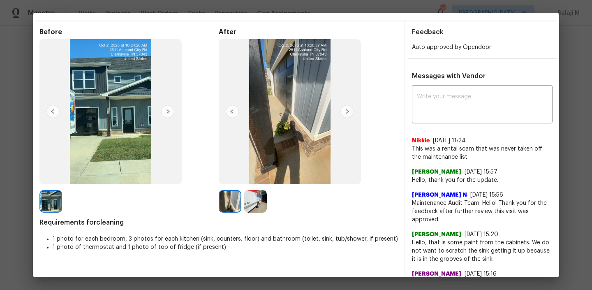
click at [254, 198] on img at bounding box center [255, 201] width 23 height 23
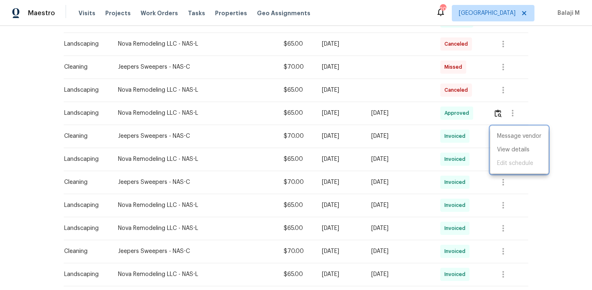
click at [498, 182] on div at bounding box center [296, 145] width 592 height 290
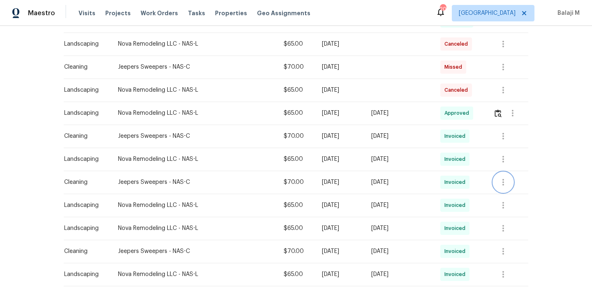
click at [501, 182] on icon "button" at bounding box center [503, 182] width 10 height 10
click at [502, 195] on li "View details" at bounding box center [519, 196] width 58 height 14
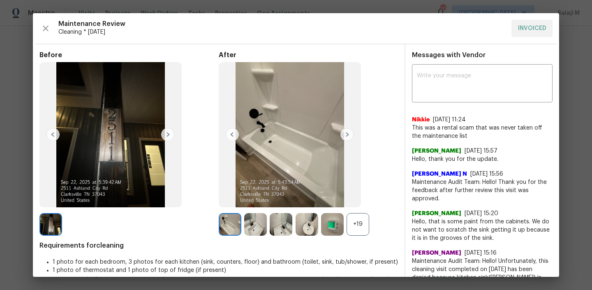
click at [357, 226] on div "+19" at bounding box center [357, 224] width 23 height 23
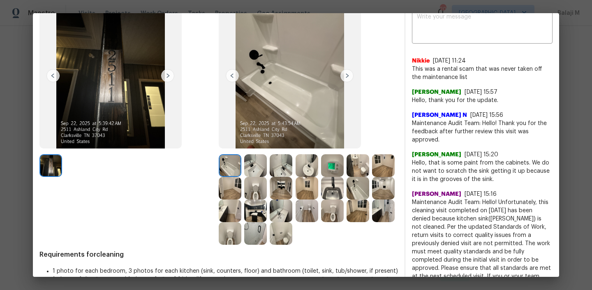
scroll to position [64, 0]
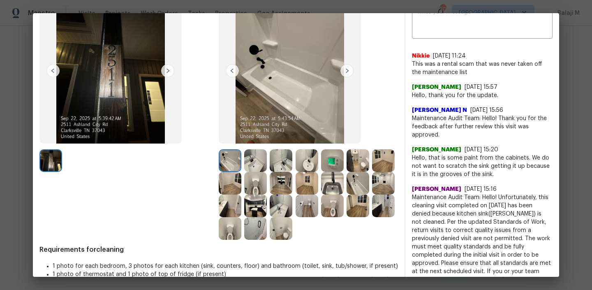
click at [222, 165] on img at bounding box center [230, 160] width 23 height 23
click at [251, 165] on img at bounding box center [255, 160] width 23 height 23
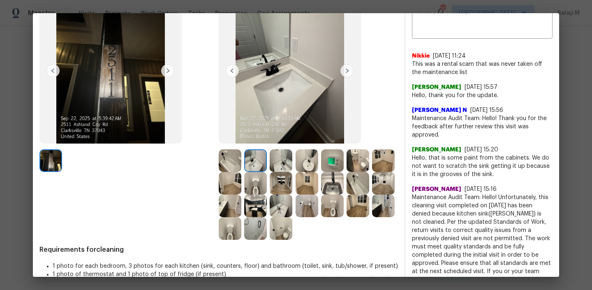
click at [277, 163] on img at bounding box center [281, 160] width 23 height 23
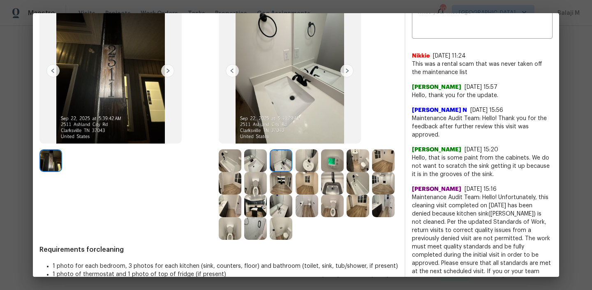
click at [292, 225] on img at bounding box center [281, 228] width 23 height 23
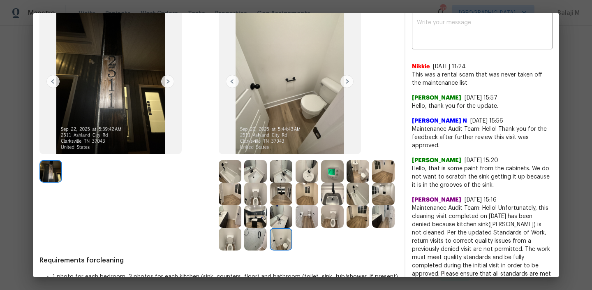
scroll to position [50, 0]
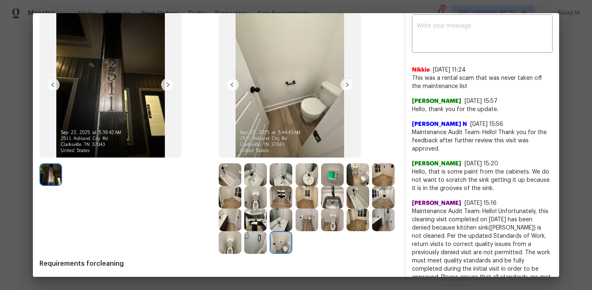
click at [267, 250] on img at bounding box center [255, 242] width 23 height 23
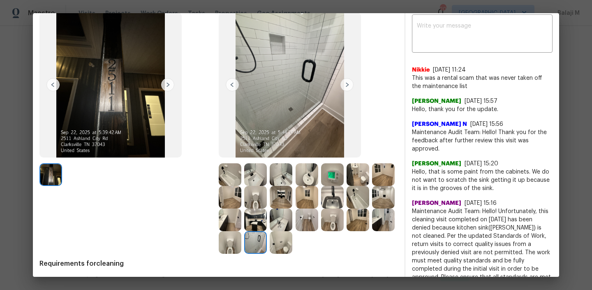
click at [267, 248] on img at bounding box center [255, 242] width 23 height 23
click at [300, 253] on div "Before After Requirements for cleaning 1 photo for each bedroom, 3 photos for e…" at bounding box center [218, 294] width 358 height 587
click at [241, 242] on img at bounding box center [230, 242] width 23 height 23
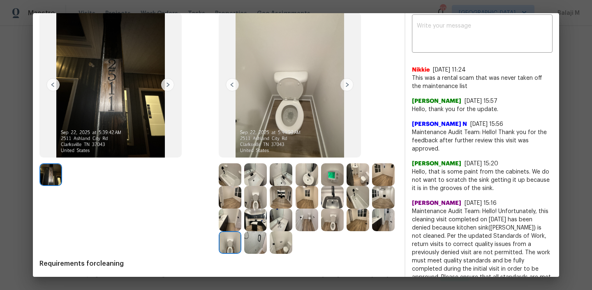
scroll to position [44, 0]
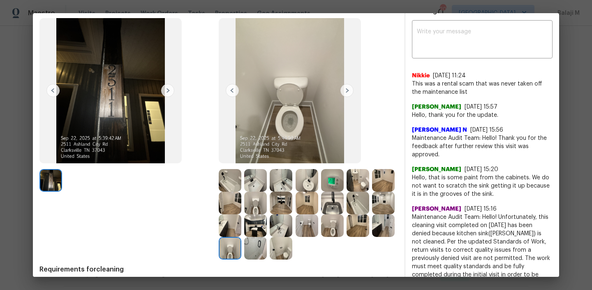
click at [372, 237] on img at bounding box center [383, 225] width 23 height 23
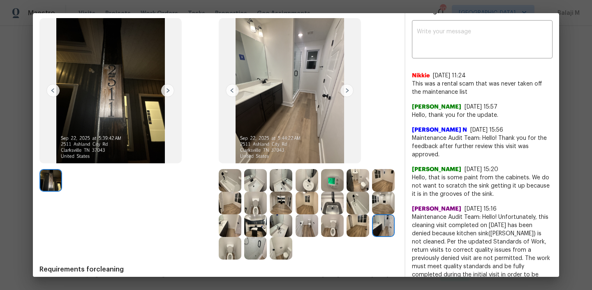
click at [346, 237] on img at bounding box center [357, 225] width 23 height 23
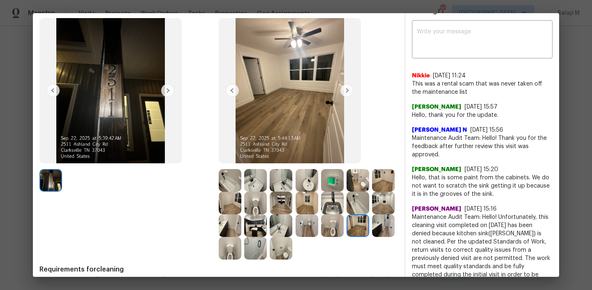
click at [321, 237] on img at bounding box center [332, 225] width 23 height 23
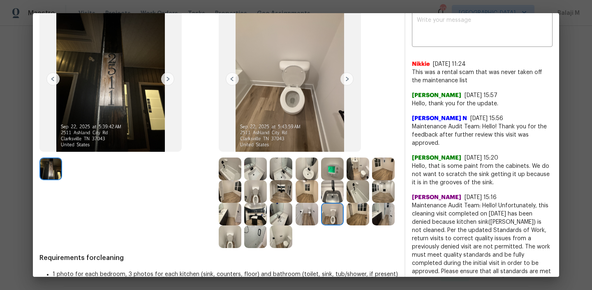
scroll to position [58, 0]
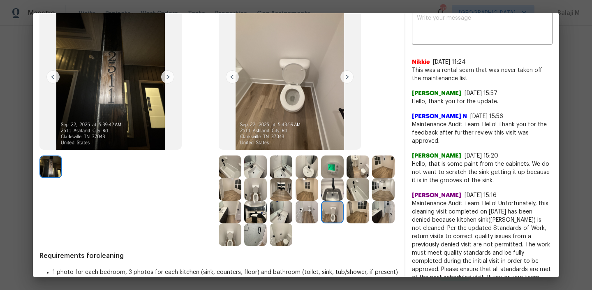
click at [346, 201] on img at bounding box center [357, 189] width 23 height 23
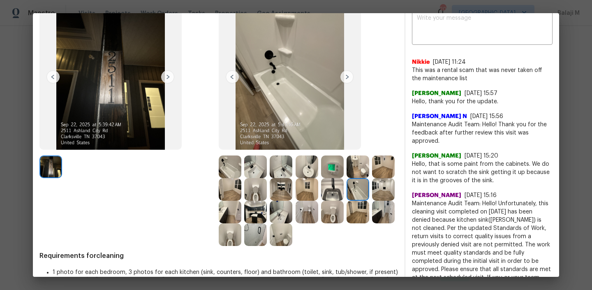
click at [372, 201] on img at bounding box center [383, 189] width 23 height 23
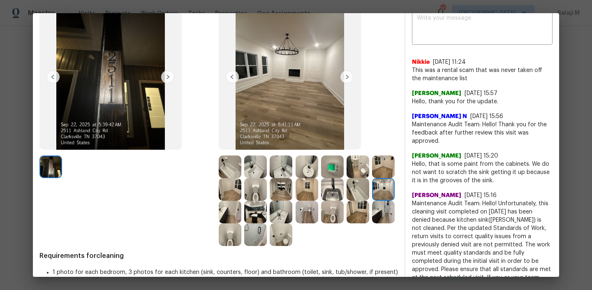
click at [241, 210] on img at bounding box center [230, 212] width 23 height 23
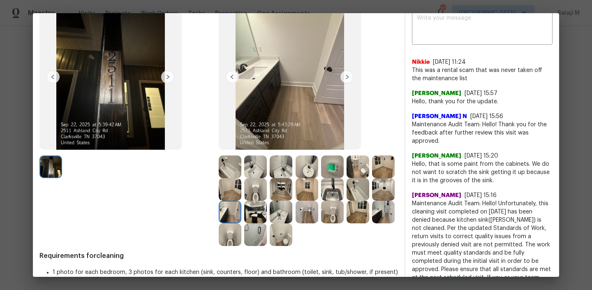
click at [267, 209] on img at bounding box center [255, 212] width 23 height 23
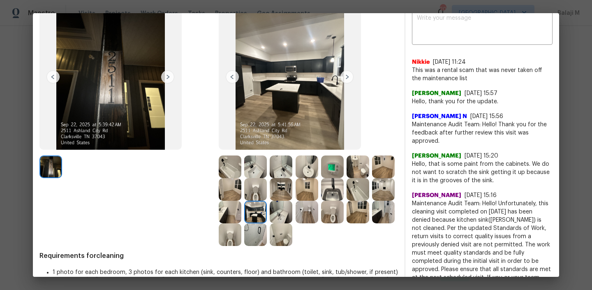
click at [292, 210] on img at bounding box center [281, 212] width 23 height 23
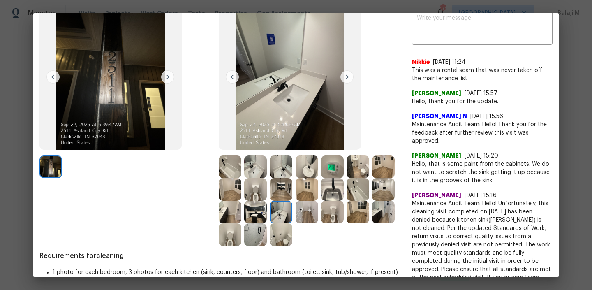
click at [318, 211] on img at bounding box center [306, 212] width 23 height 23
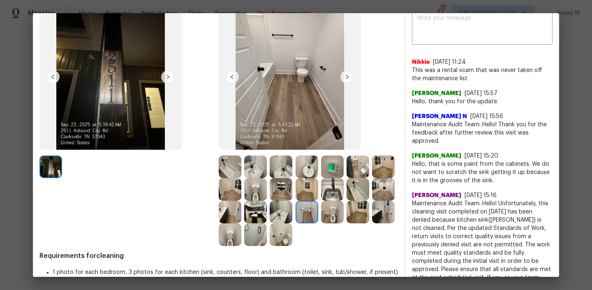
click at [344, 194] on img at bounding box center [332, 189] width 23 height 23
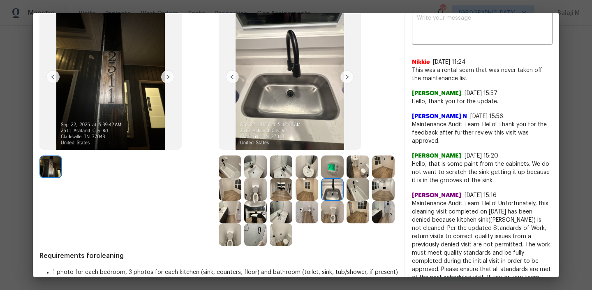
click at [344, 194] on img at bounding box center [332, 189] width 23 height 23
click at [318, 192] on img at bounding box center [306, 189] width 23 height 23
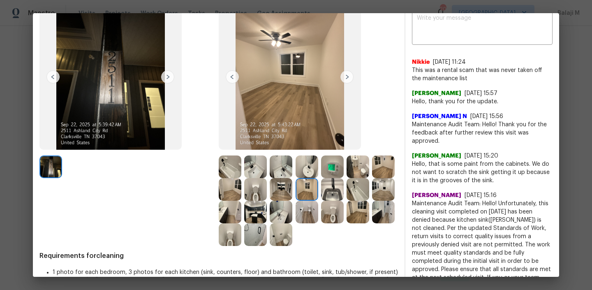
click at [318, 197] on img at bounding box center [306, 189] width 23 height 23
click at [292, 191] on img at bounding box center [281, 189] width 23 height 23
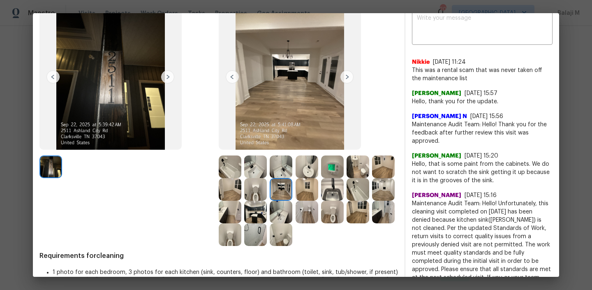
click at [267, 189] on img at bounding box center [255, 189] width 23 height 23
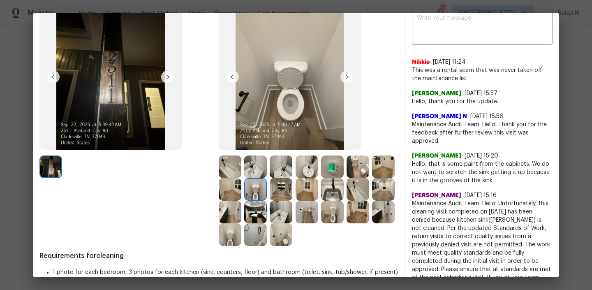
click at [241, 191] on img at bounding box center [230, 189] width 23 height 23
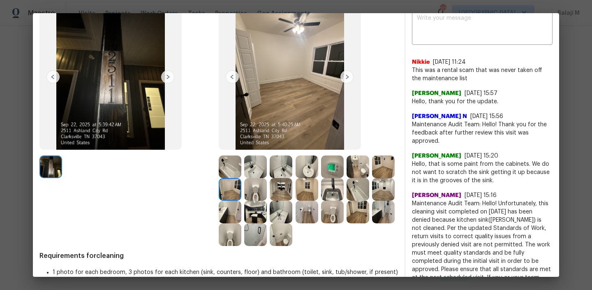
click at [372, 178] on img at bounding box center [383, 166] width 23 height 23
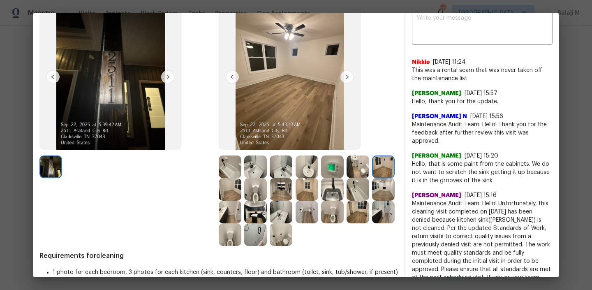
click at [224, 173] on img at bounding box center [230, 166] width 23 height 23
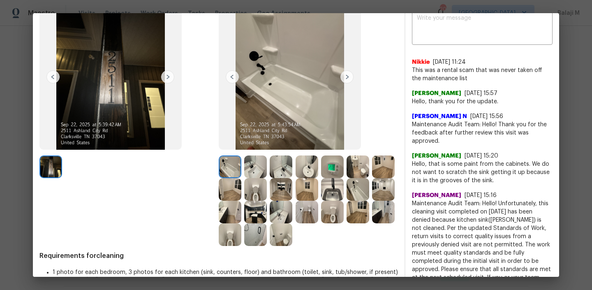
click at [255, 164] on img at bounding box center [255, 166] width 23 height 23
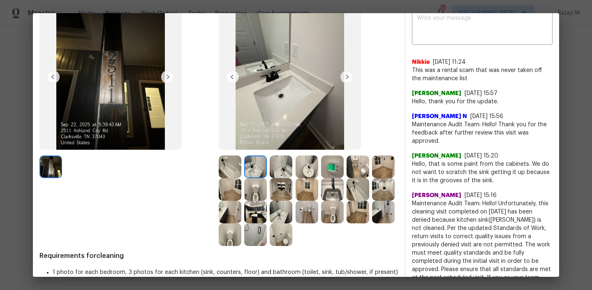
click at [267, 237] on img at bounding box center [255, 234] width 23 height 23
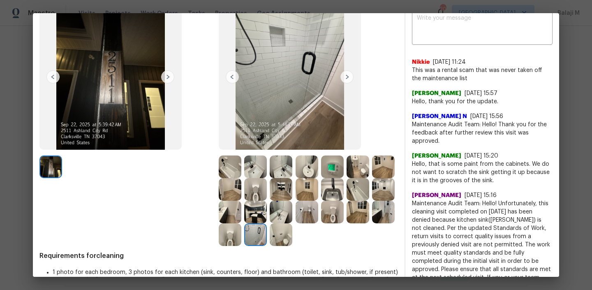
click at [292, 237] on img at bounding box center [281, 234] width 23 height 23
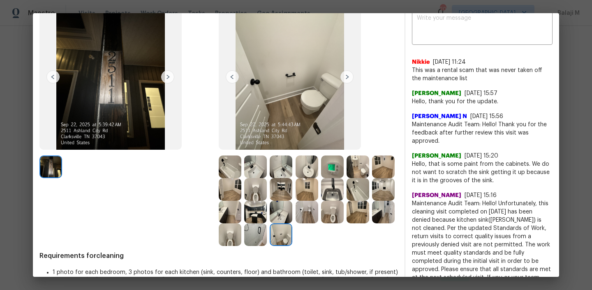
click at [321, 223] on img at bounding box center [332, 212] width 23 height 23
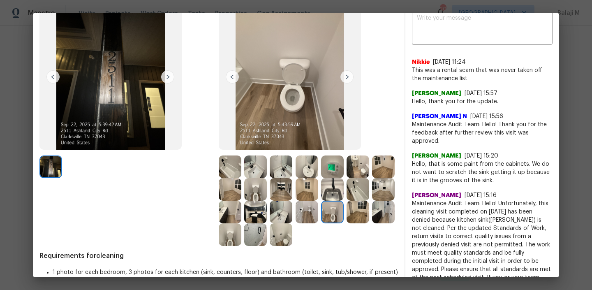
click at [346, 223] on img at bounding box center [357, 212] width 23 height 23
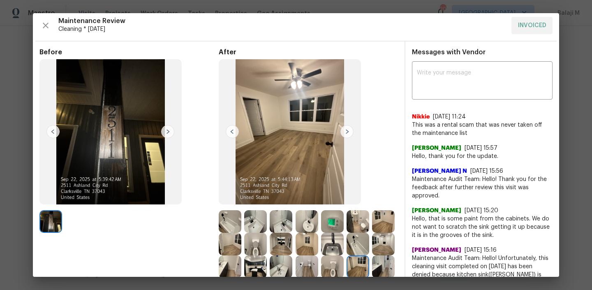
scroll to position [0, 0]
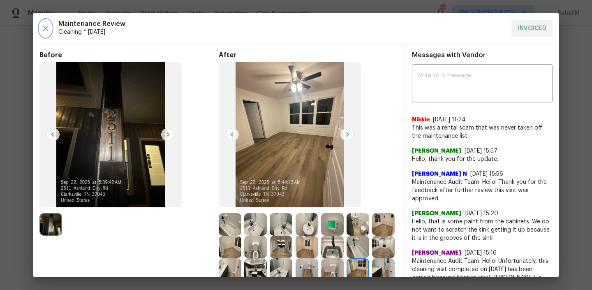
click at [47, 26] on icon "button" at bounding box center [46, 28] width 10 height 10
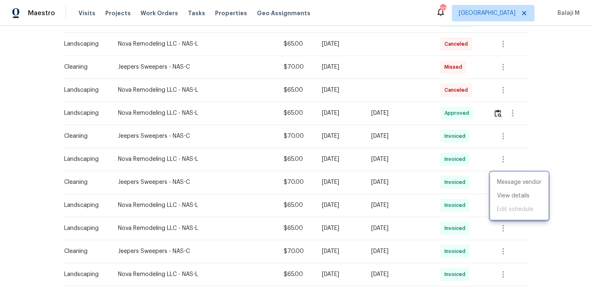
click at [318, 99] on div at bounding box center [296, 145] width 592 height 290
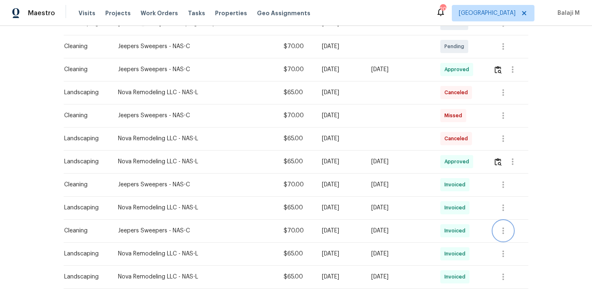
scroll to position [154, 0]
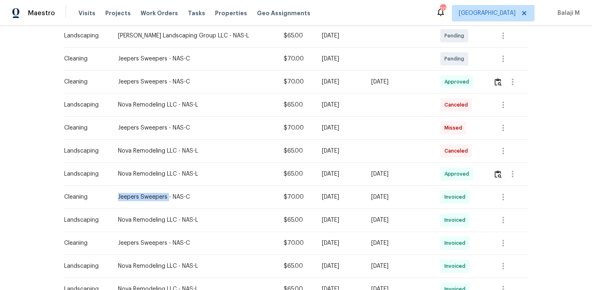
drag, startPoint x: 115, startPoint y: 198, endPoint x: 164, endPoint y: 198, distance: 49.3
click at [164, 198] on div "Jeepers Sweepers - NAS-C" at bounding box center [194, 197] width 152 height 8
copy div "Jeepers Sweepers"
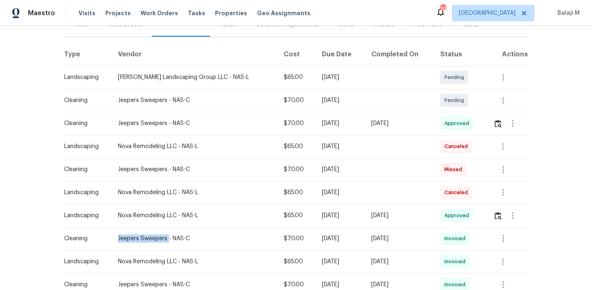
scroll to position [110, 0]
